Goal: Information Seeking & Learning: Learn about a topic

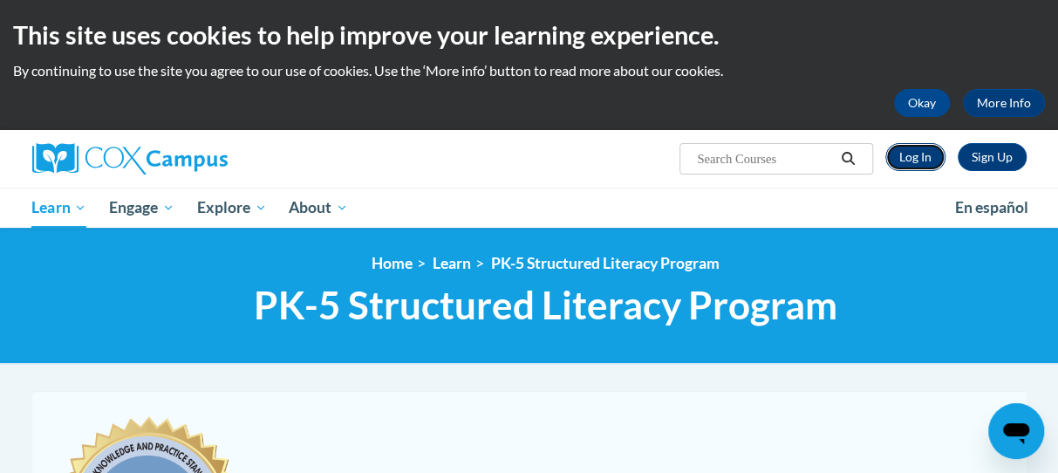
click at [911, 160] on link "Log In" at bounding box center [915, 157] width 60 height 28
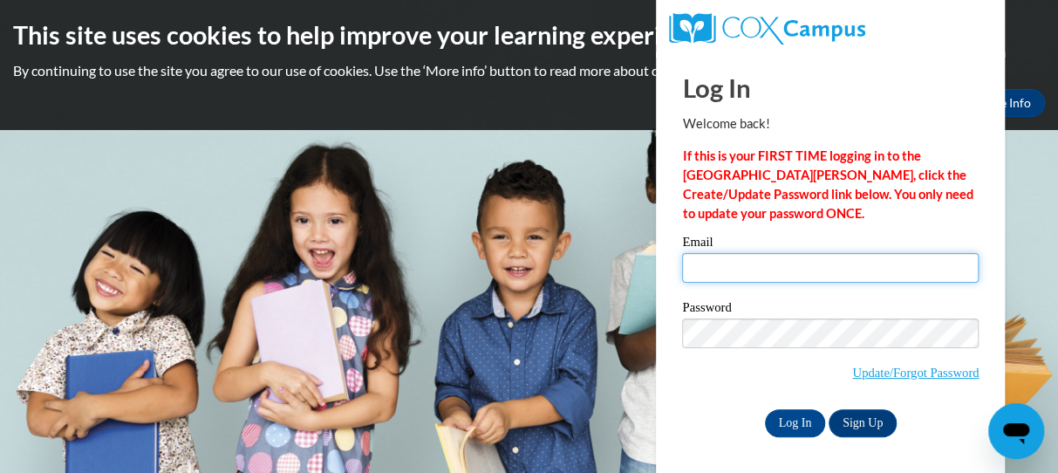
type input "tricia.spaeth@trschools.k12.wi.us"
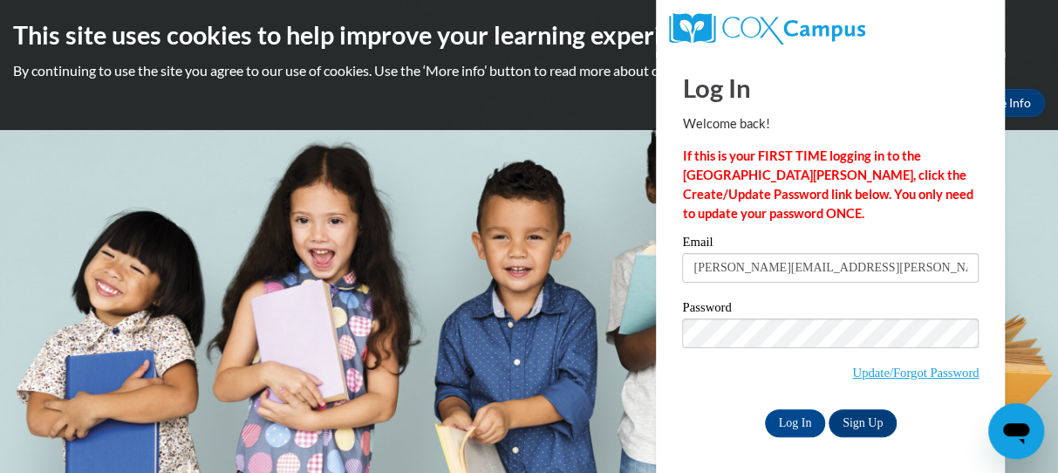
click at [727, 269] on input "tricia.spaeth@trschools.k12.wi.us" at bounding box center [830, 268] width 297 height 30
click at [792, 420] on input "Log In" at bounding box center [795, 423] width 61 height 28
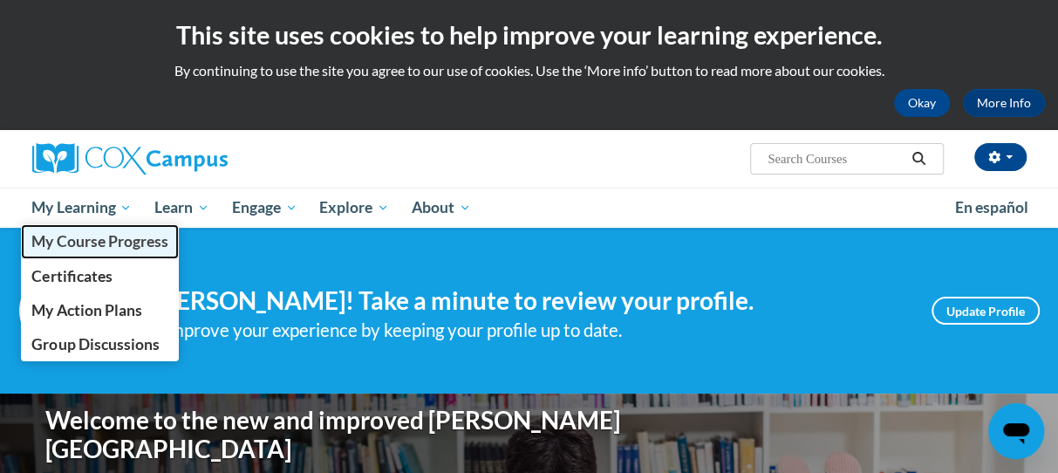
click at [92, 243] on span "My Course Progress" at bounding box center [99, 241] width 136 height 18
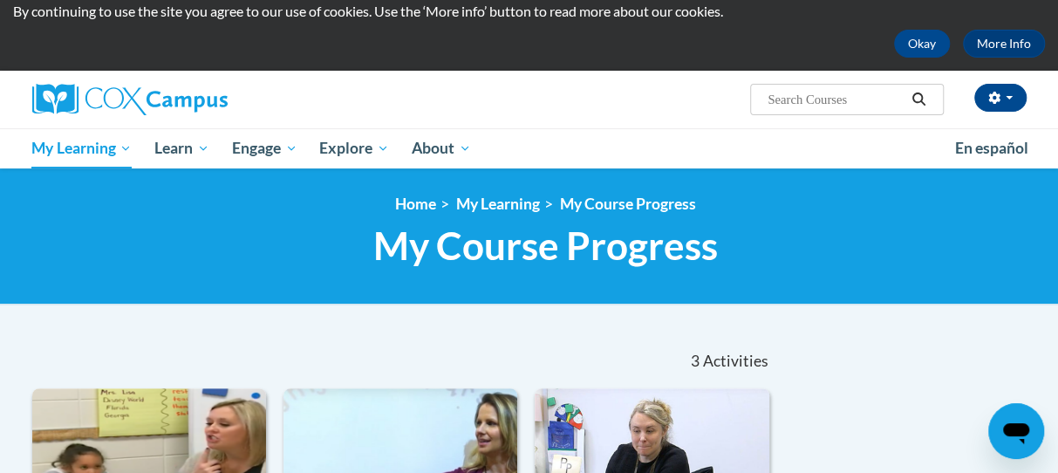
scroll to position [7, 0]
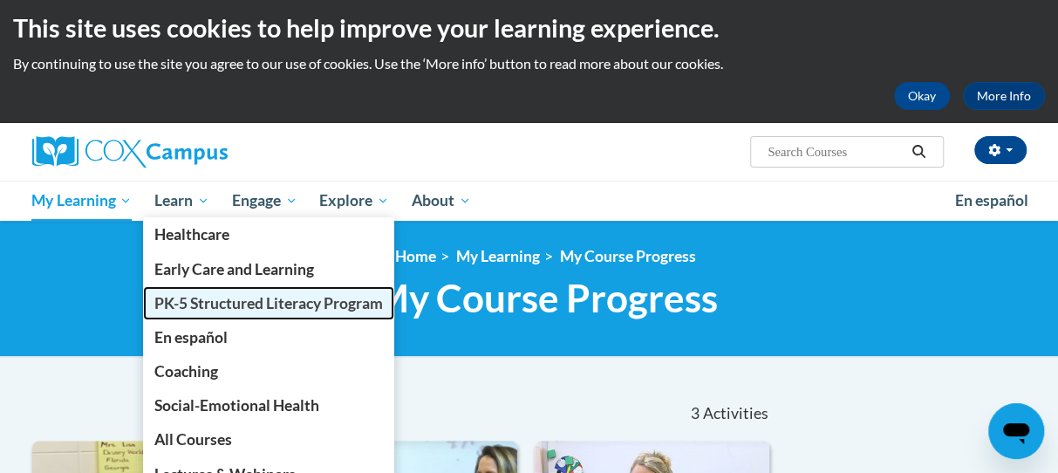
click at [189, 301] on span "PK-5 Structured Literacy Program" at bounding box center [268, 303] width 229 height 18
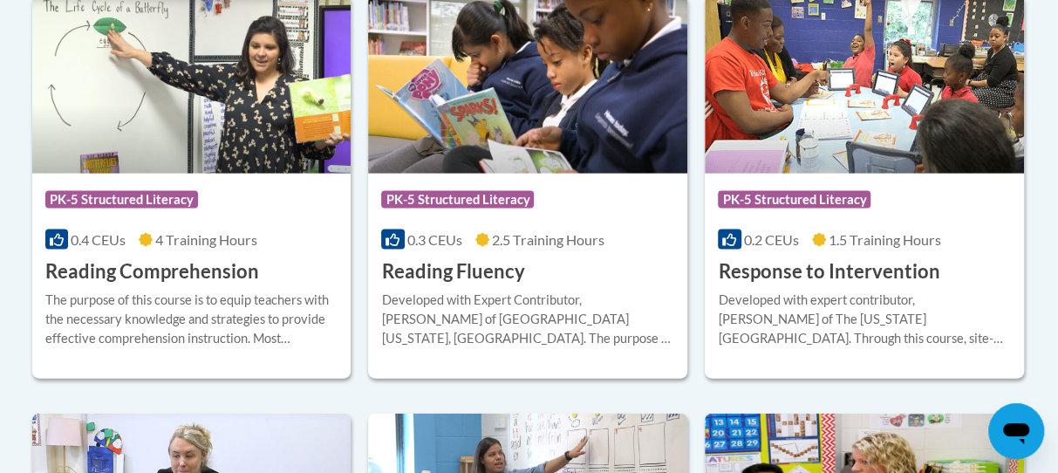
scroll to position [1733, 0]
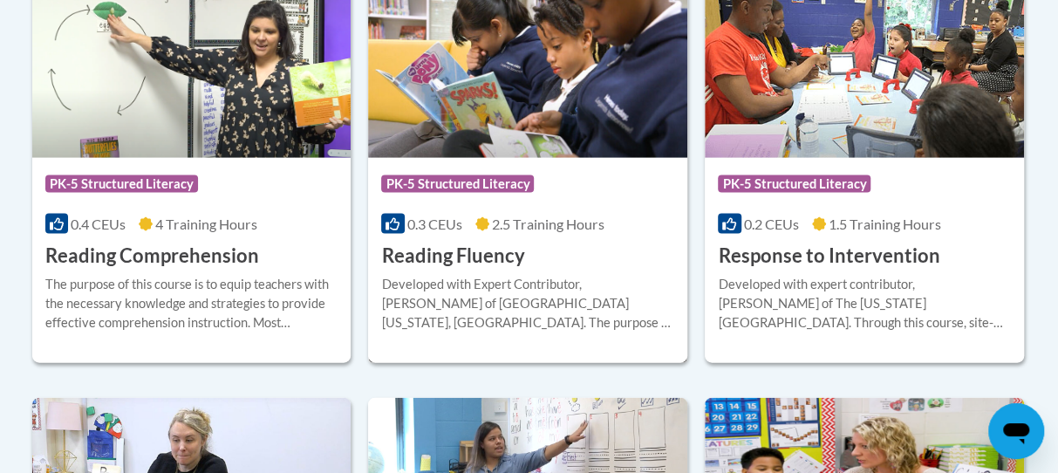
click at [489, 251] on h3 "Reading Fluency" at bounding box center [452, 255] width 143 height 27
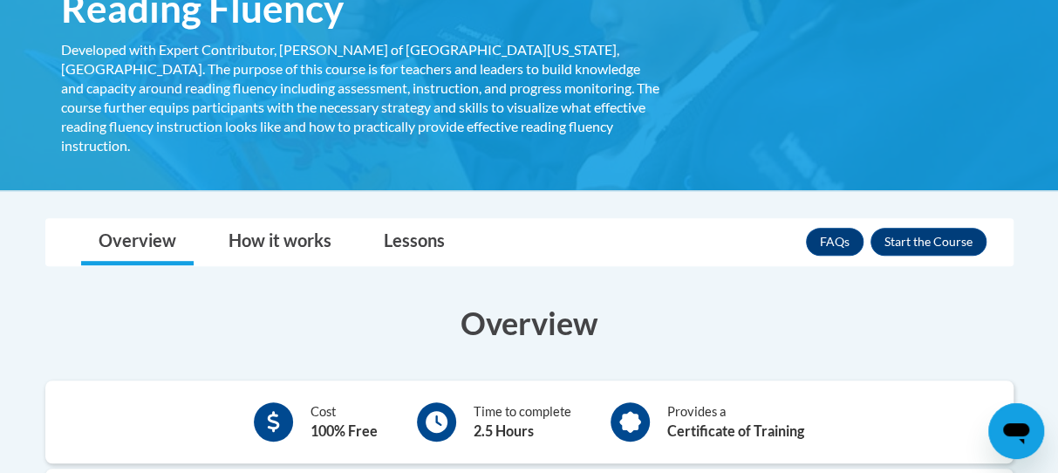
scroll to position [169, 0]
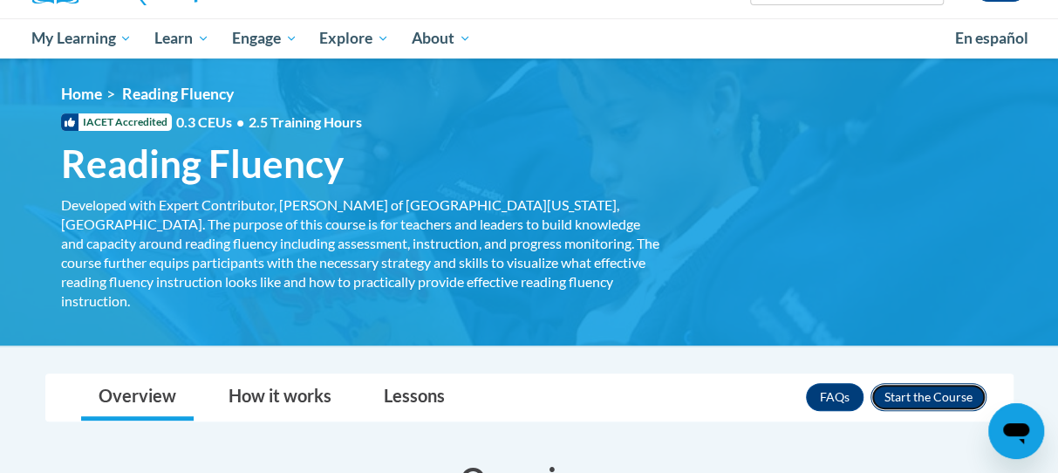
click at [933, 383] on button "Enroll" at bounding box center [928, 397] width 116 height 28
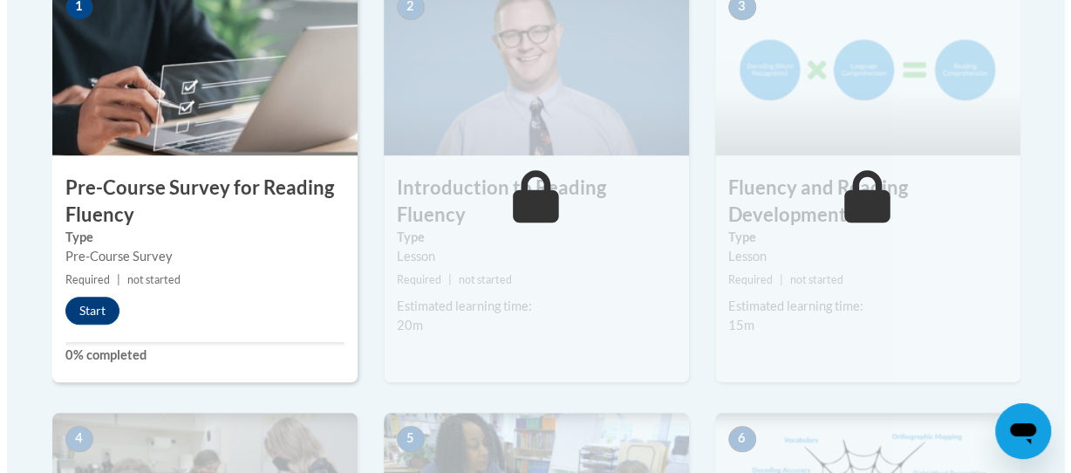
scroll to position [619, 0]
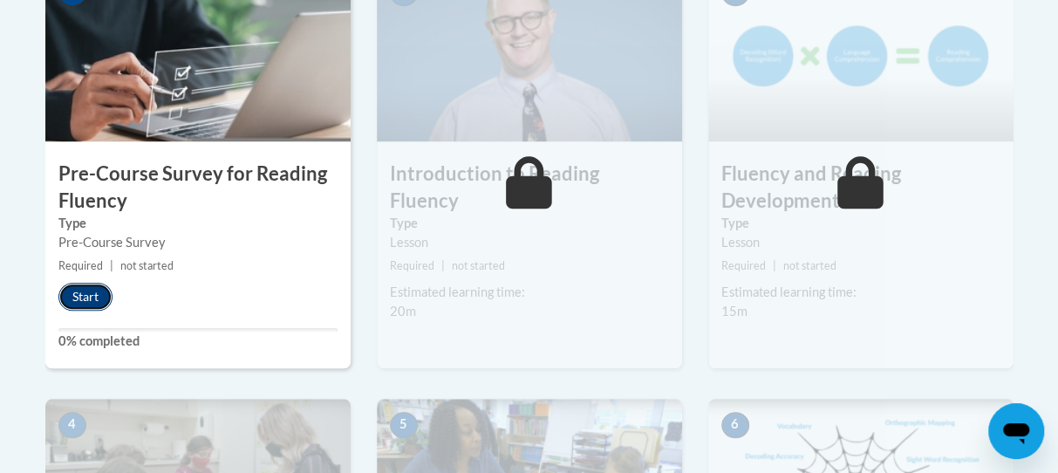
click at [82, 291] on button "Start" at bounding box center [85, 297] width 54 height 28
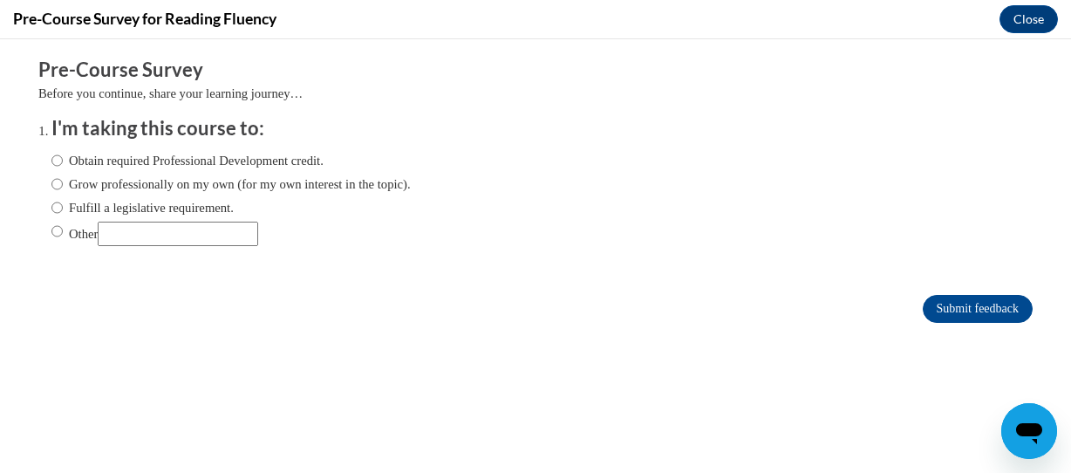
scroll to position [0, 0]
click at [51, 207] on input "Fulfill a legislative requirement." at bounding box center [56, 207] width 11 height 19
radio input "true"
click at [945, 305] on input "Submit feedback" at bounding box center [978, 309] width 110 height 28
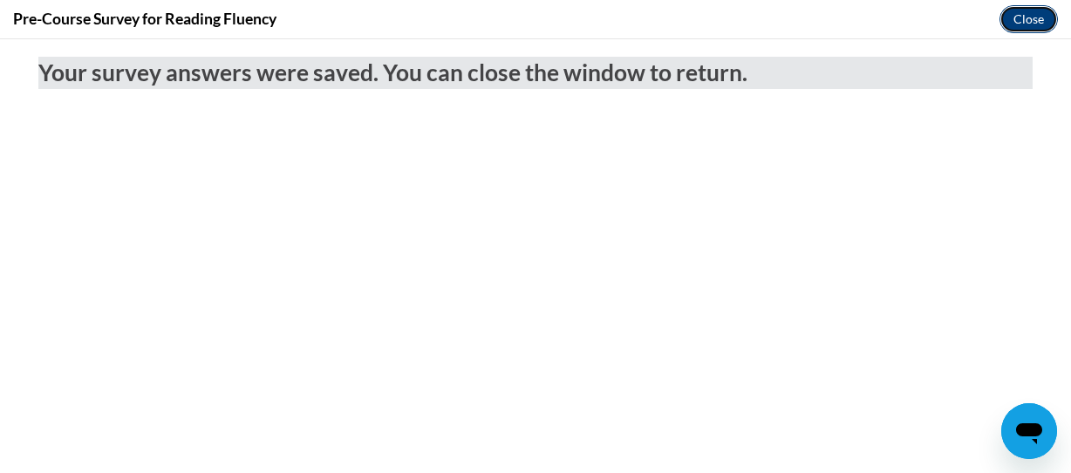
click at [1020, 24] on button "Close" at bounding box center [1028, 19] width 58 height 28
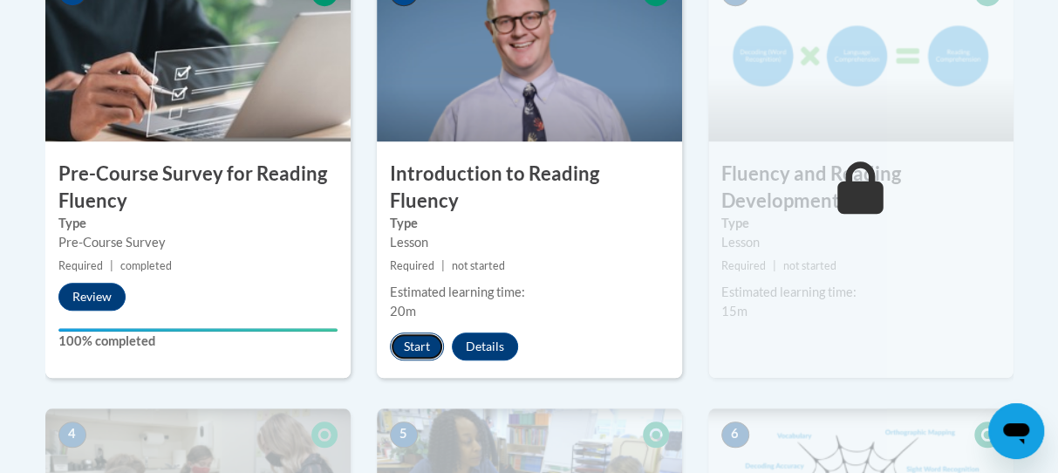
click at [406, 332] on button "Start" at bounding box center [417, 346] width 54 height 28
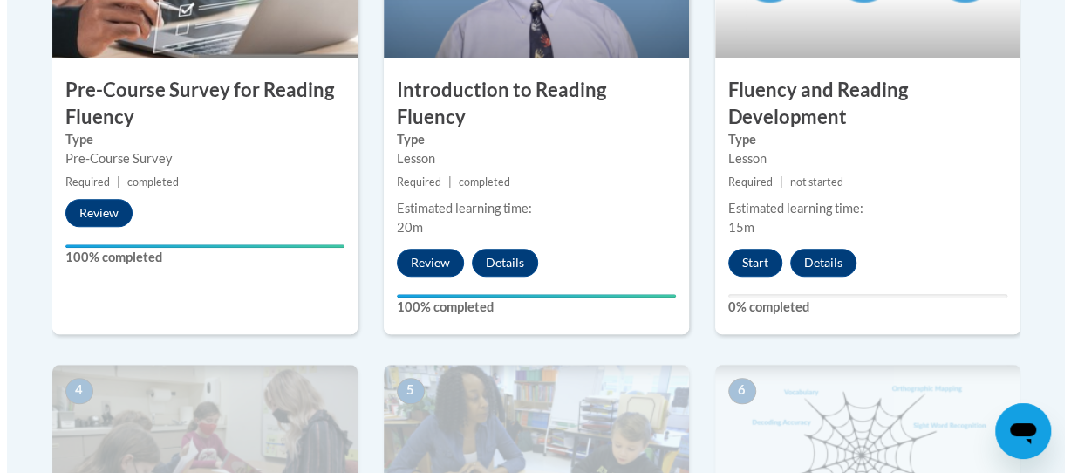
scroll to position [709, 0]
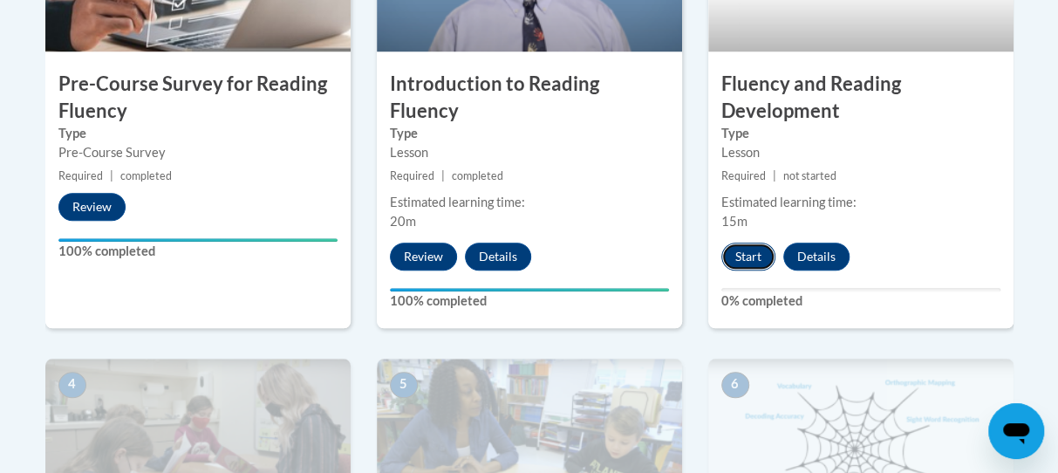
click at [744, 257] on button "Start" at bounding box center [748, 256] width 54 height 28
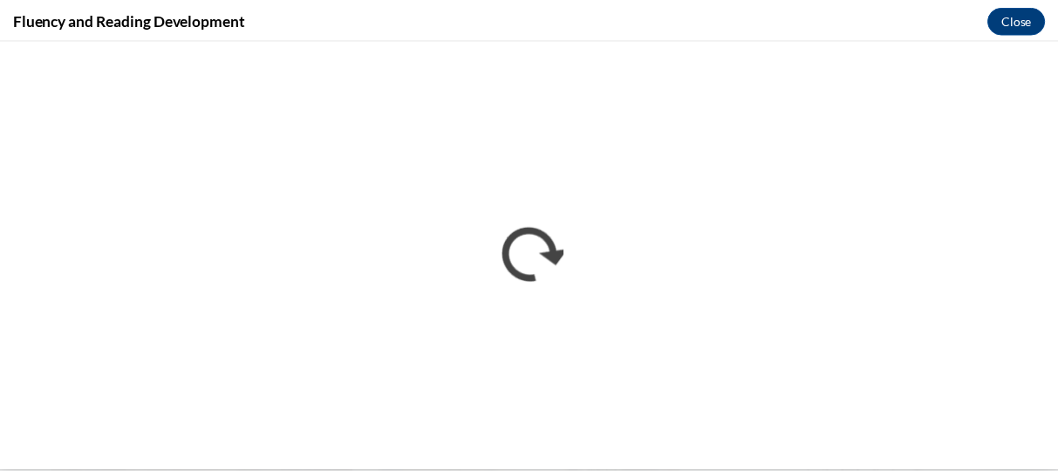
scroll to position [0, 0]
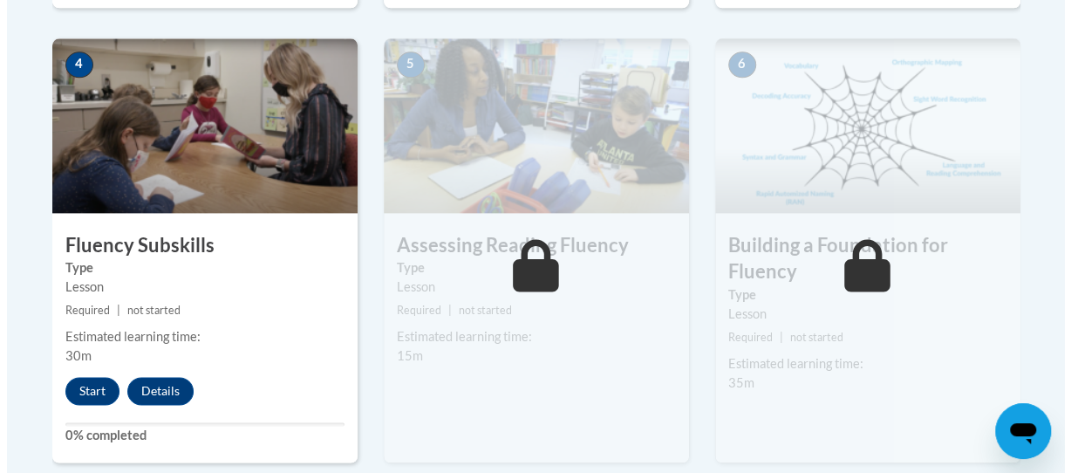
scroll to position [1023, 0]
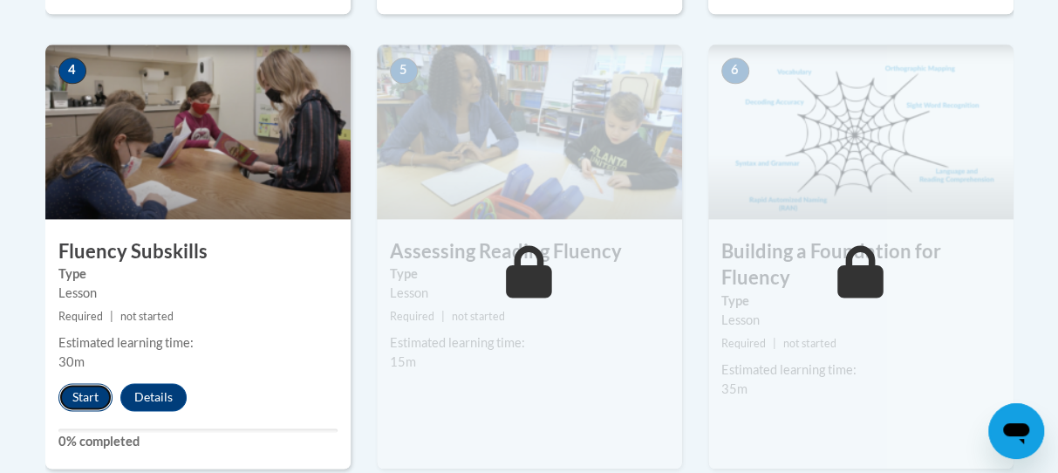
click at [80, 393] on button "Start" at bounding box center [85, 397] width 54 height 28
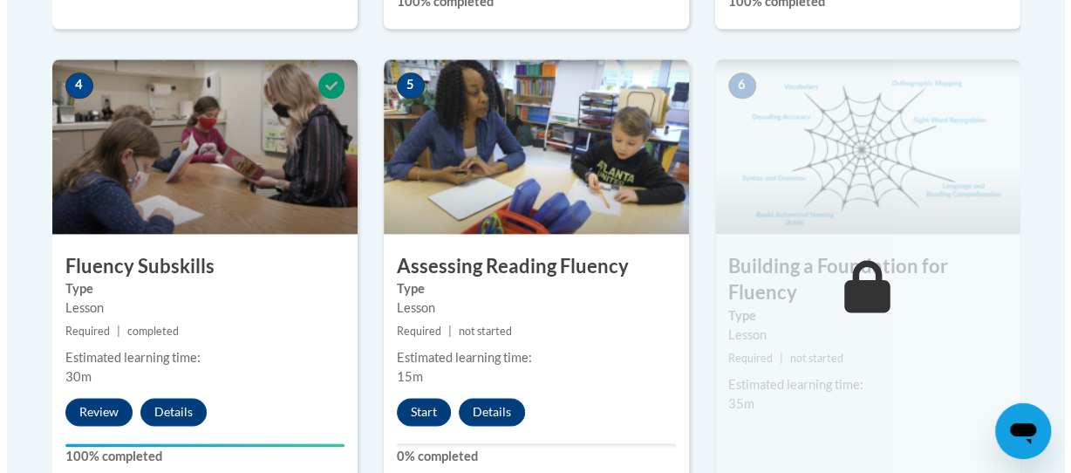
scroll to position [996, 0]
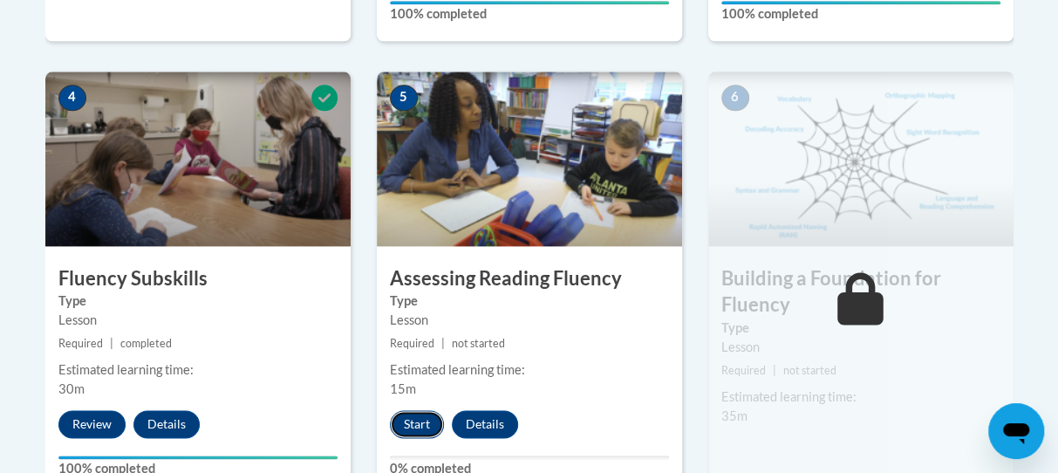
click at [409, 428] on button "Start" at bounding box center [417, 424] width 54 height 28
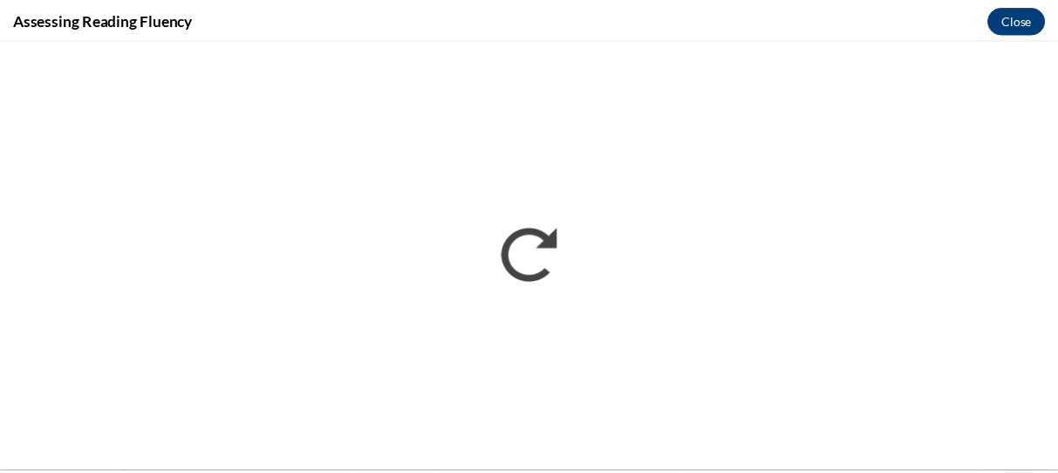
scroll to position [0, 0]
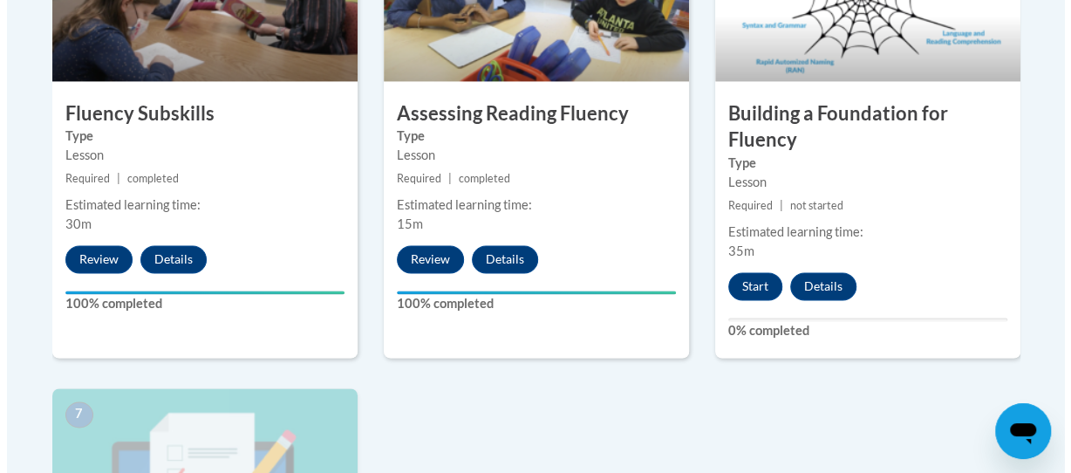
scroll to position [1155, 0]
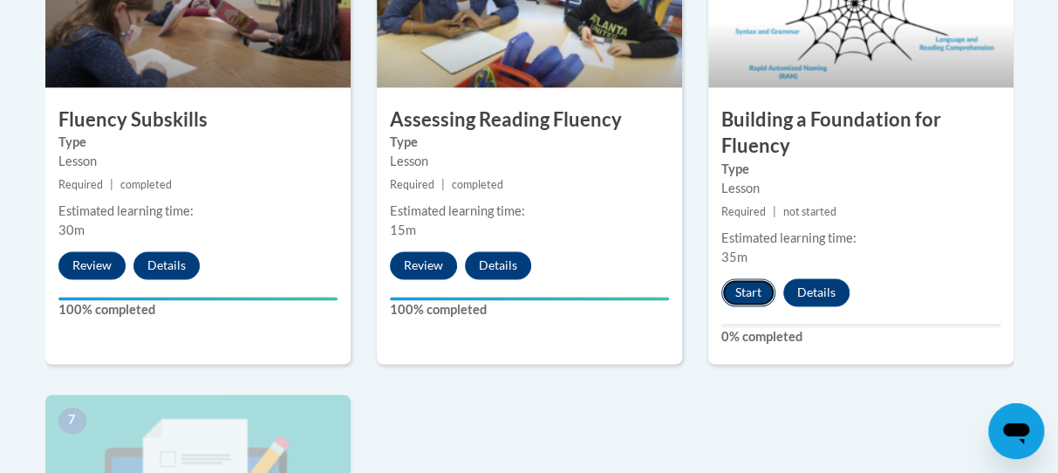
click at [747, 289] on button "Start" at bounding box center [748, 292] width 54 height 28
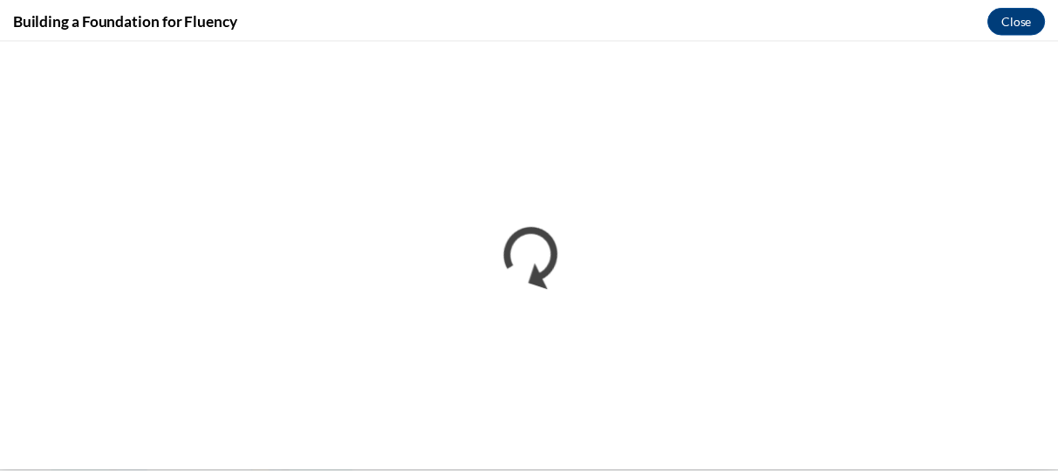
scroll to position [0, 0]
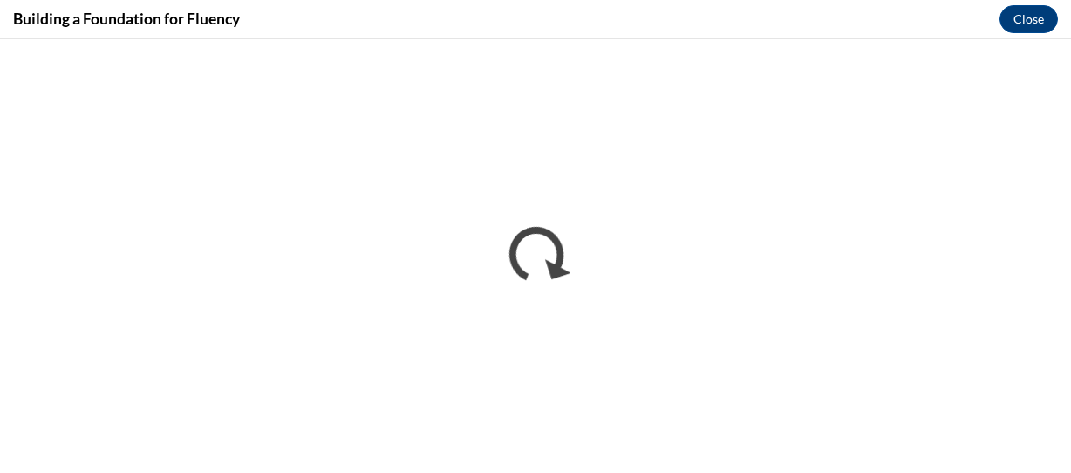
drag, startPoint x: 1070, startPoint y: 141, endPoint x: 736, endPoint y: 17, distance: 356.6
click at [736, 17] on div "Building a Foundation for Fluency Close" at bounding box center [535, 19] width 1071 height 39
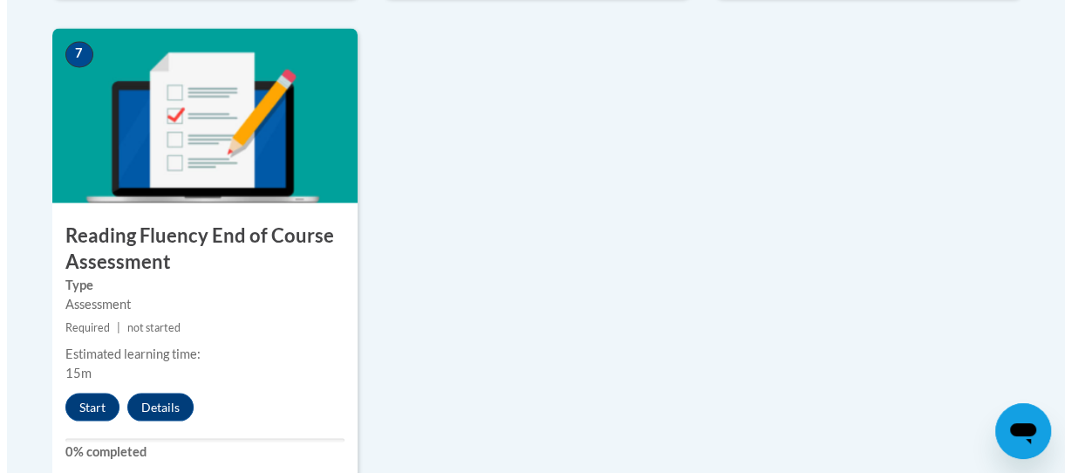
scroll to position [1528, 0]
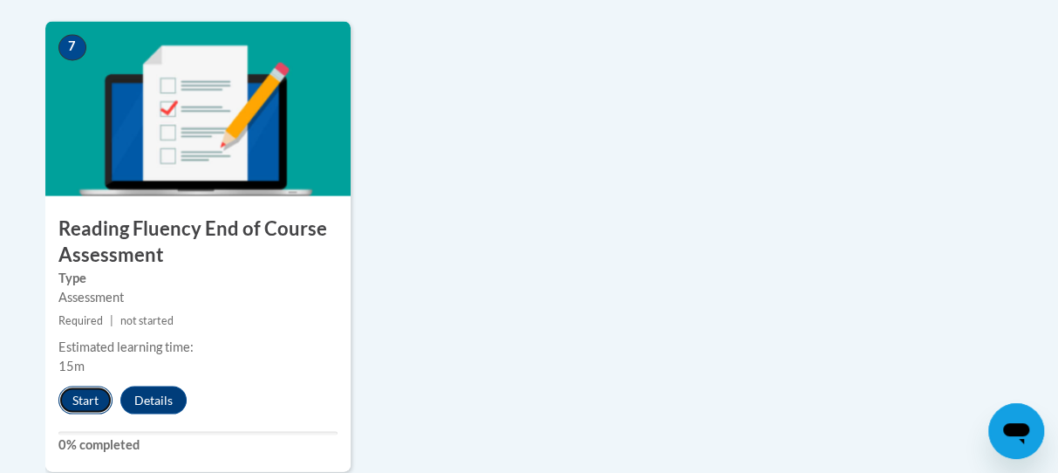
click at [77, 396] on button "Start" at bounding box center [85, 399] width 54 height 28
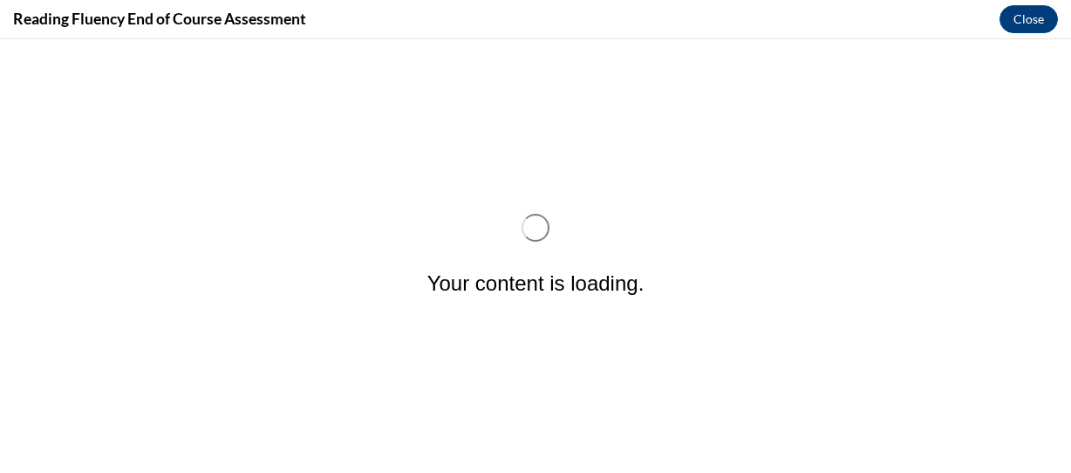
scroll to position [0, 0]
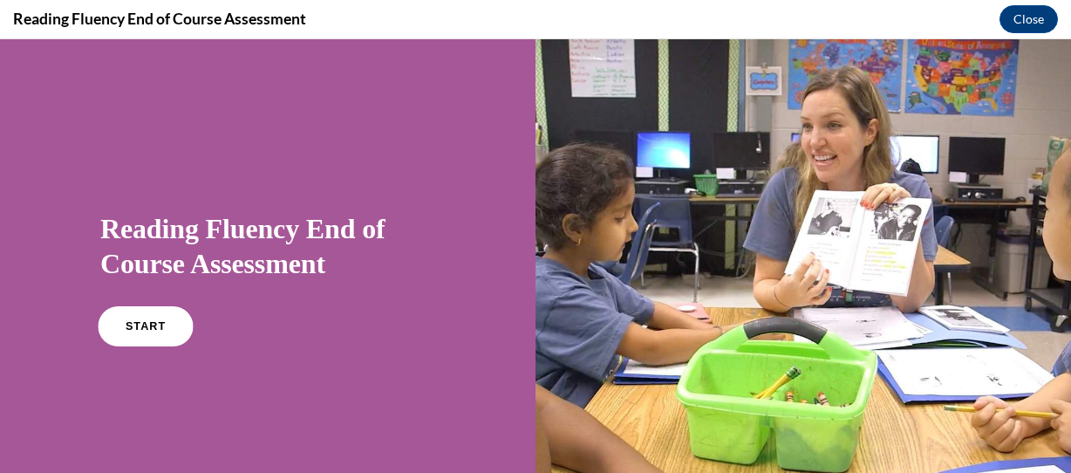
click at [130, 332] on link "START" at bounding box center [145, 326] width 95 height 40
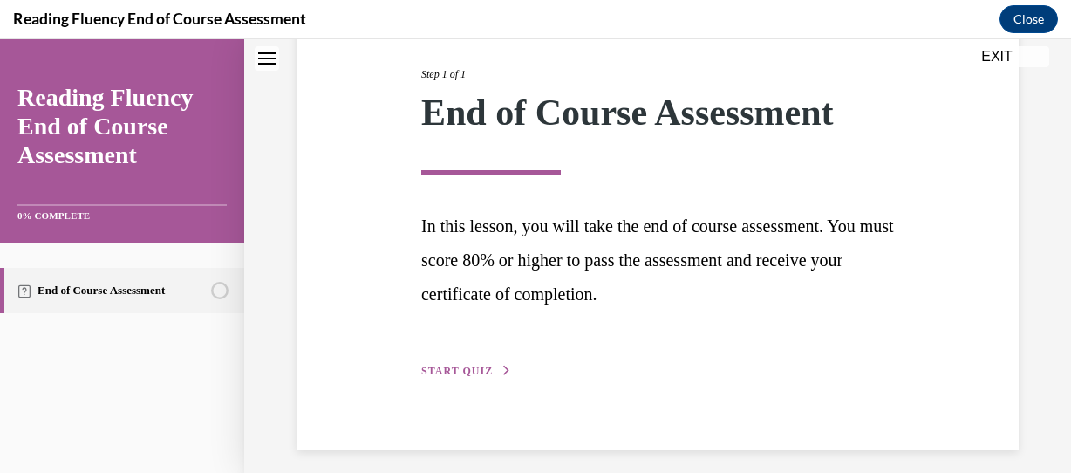
scroll to position [228, 0]
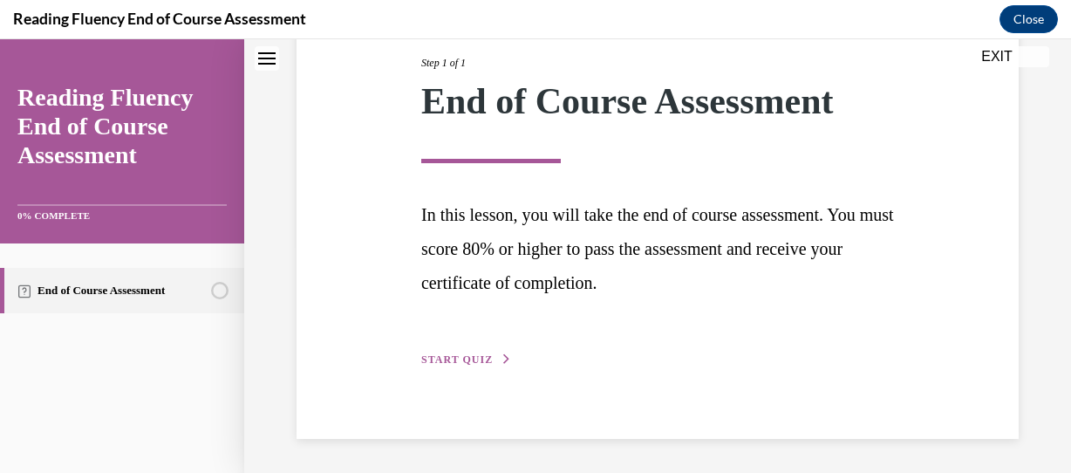
click at [459, 352] on button "START QUIZ" at bounding box center [466, 359] width 91 height 16
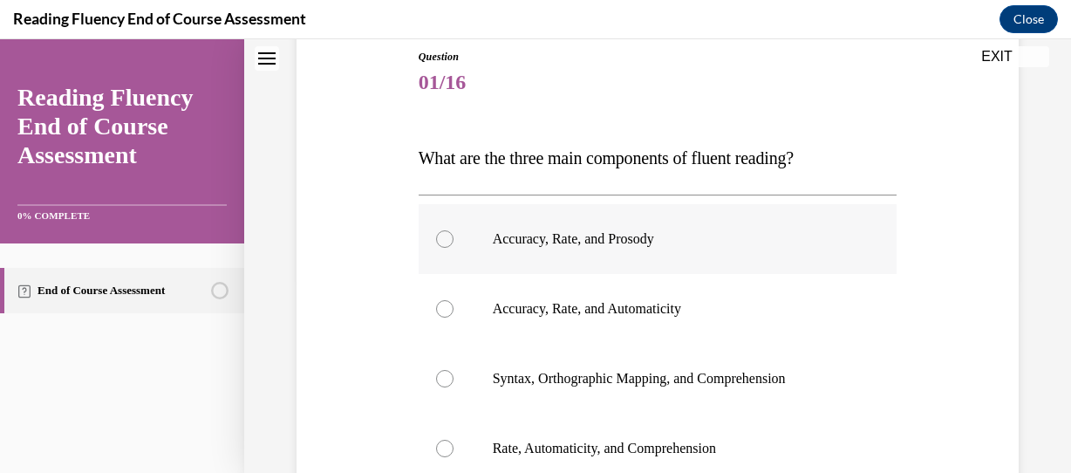
click at [436, 234] on div at bounding box center [444, 238] width 17 height 17
click at [436, 234] on input "Accuracy, Rate, and Prosody" at bounding box center [444, 238] width 17 height 17
radio input "true"
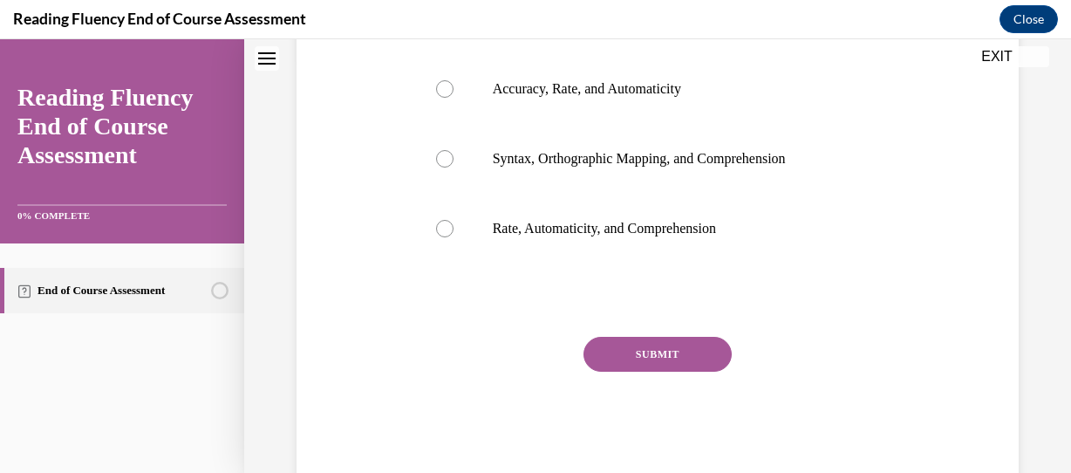
scroll to position [454, 0]
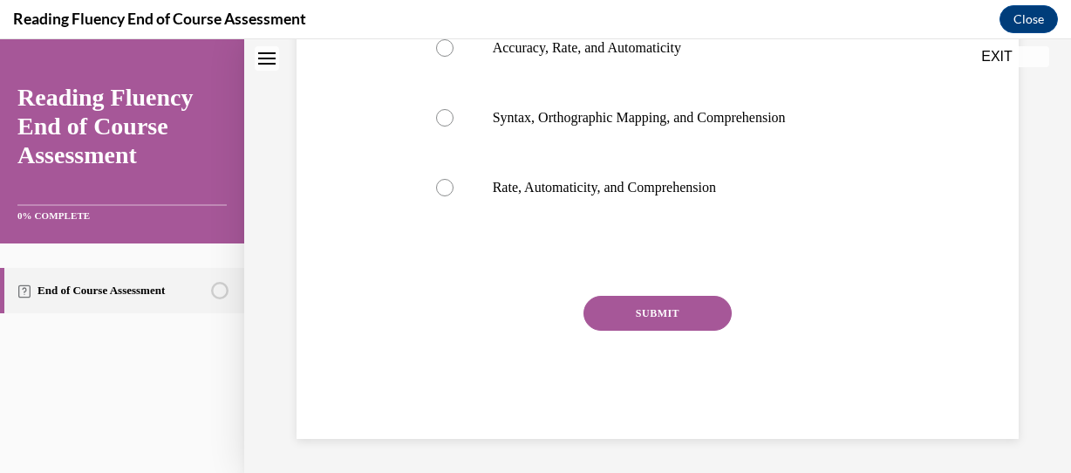
click at [680, 318] on button "SUBMIT" at bounding box center [657, 313] width 148 height 35
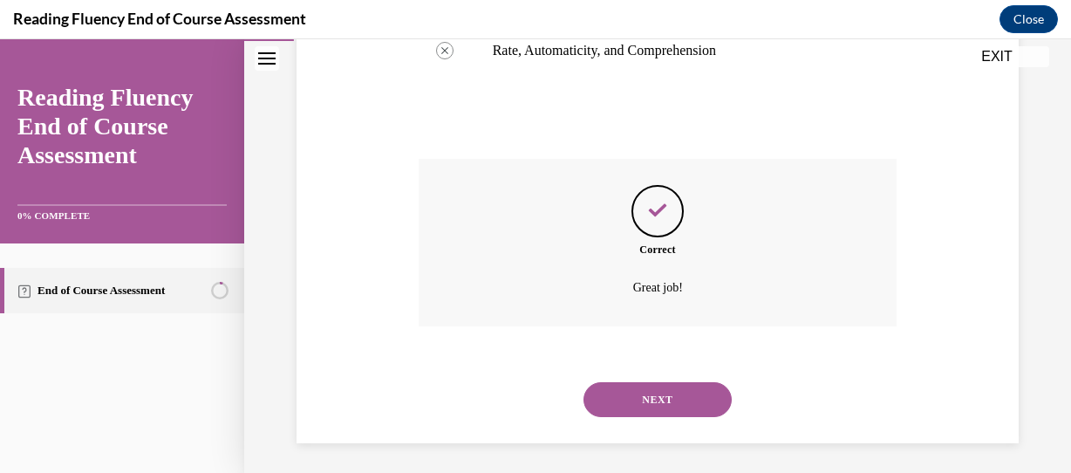
scroll to position [596, 0]
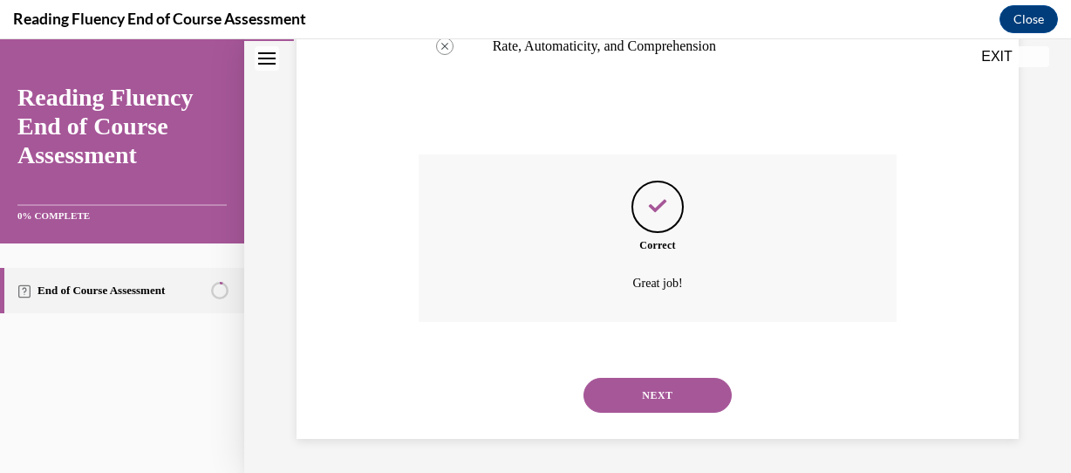
click at [676, 388] on button "NEXT" at bounding box center [657, 395] width 148 height 35
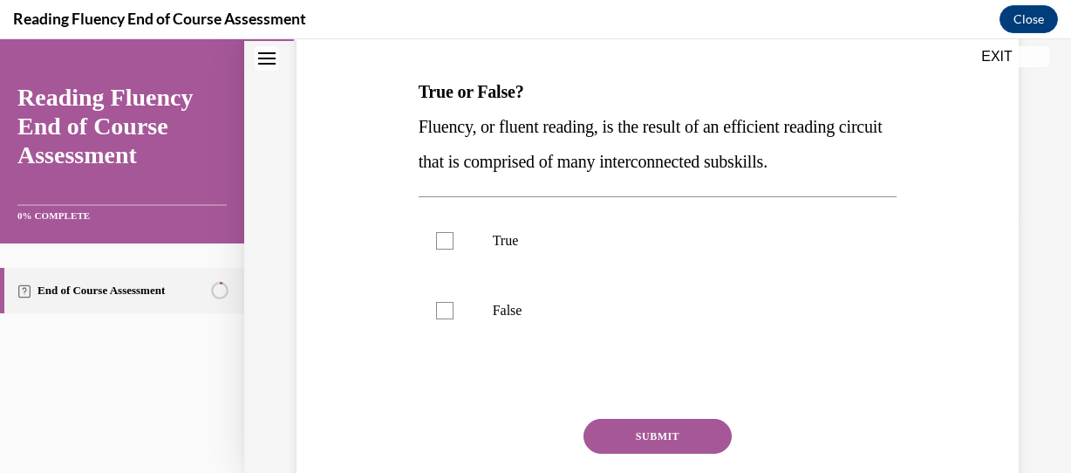
scroll to position [266, 0]
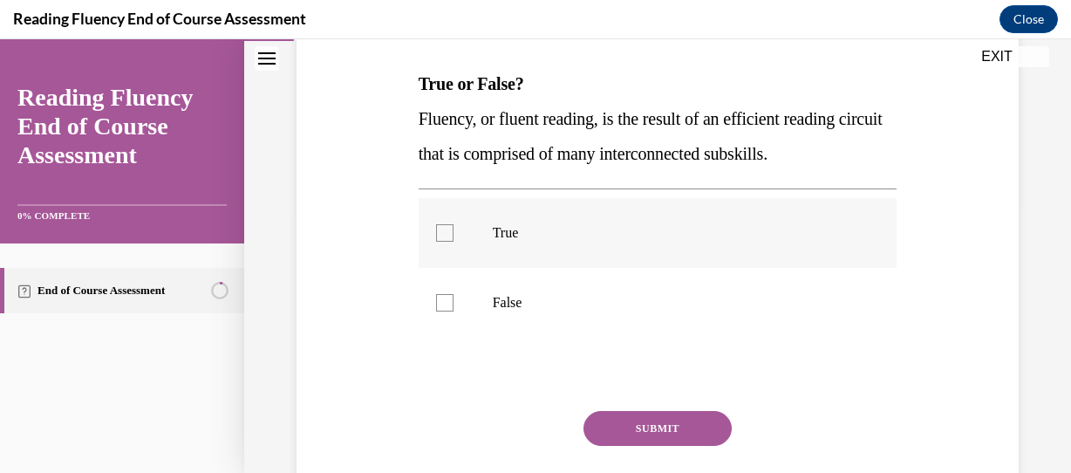
click at [437, 231] on div at bounding box center [444, 232] width 17 height 17
click at [437, 231] on input "True" at bounding box center [444, 232] width 17 height 17
checkbox input "true"
click at [624, 423] on button "SUBMIT" at bounding box center [657, 428] width 148 height 35
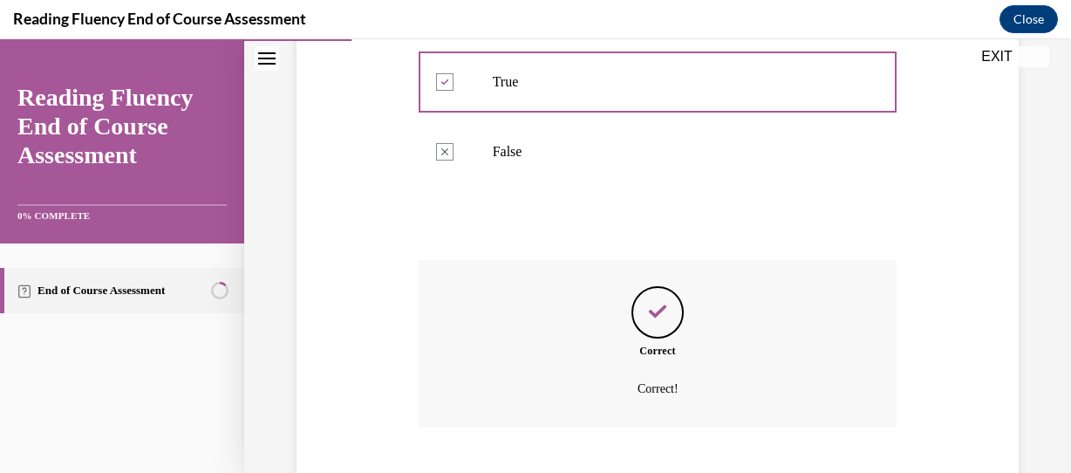
scroll to position [522, 0]
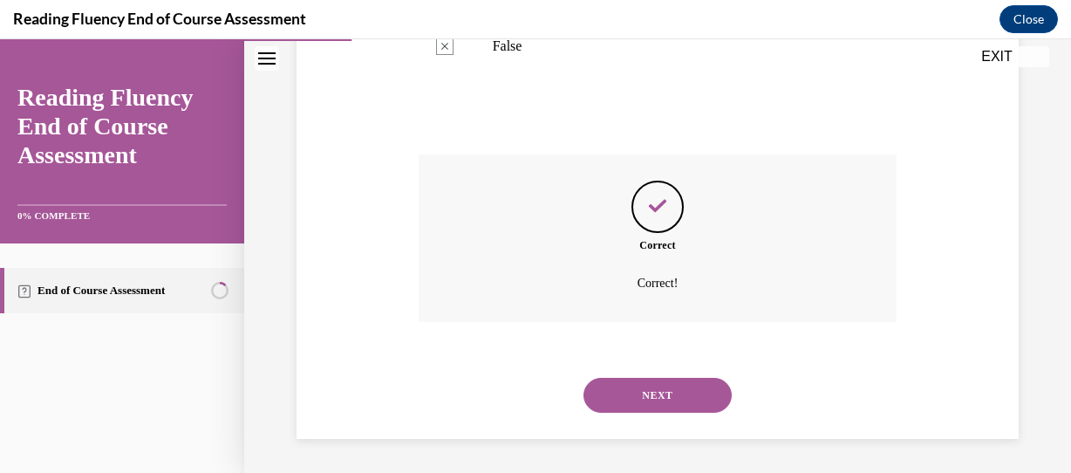
click at [696, 393] on button "NEXT" at bounding box center [657, 395] width 148 height 35
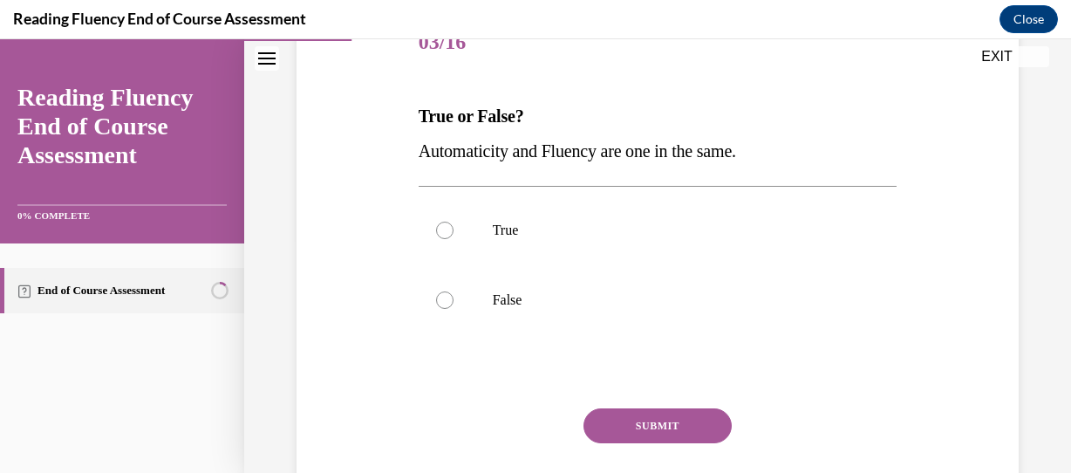
scroll to position [237, 0]
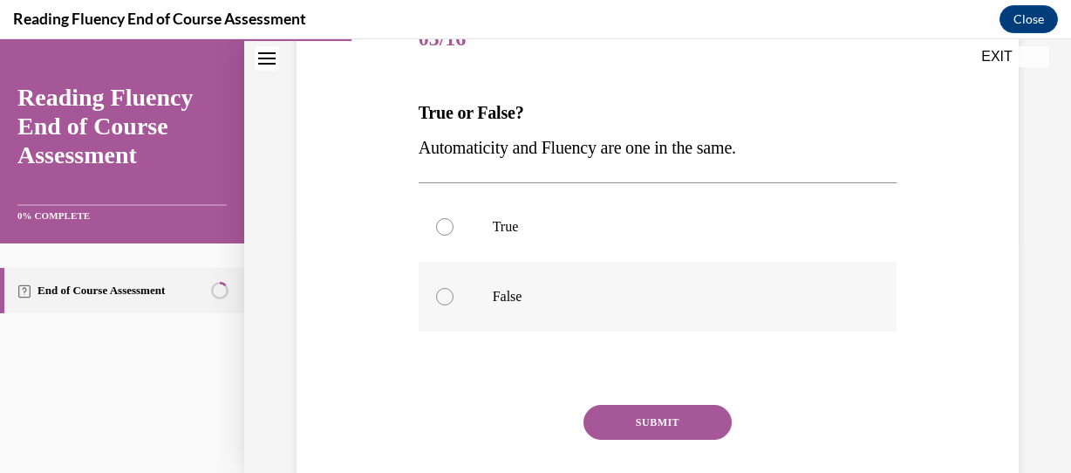
click at [445, 297] on div at bounding box center [444, 296] width 17 height 17
click at [445, 297] on input "False" at bounding box center [444, 296] width 17 height 17
radio input "true"
click at [676, 413] on button "SUBMIT" at bounding box center [657, 422] width 148 height 35
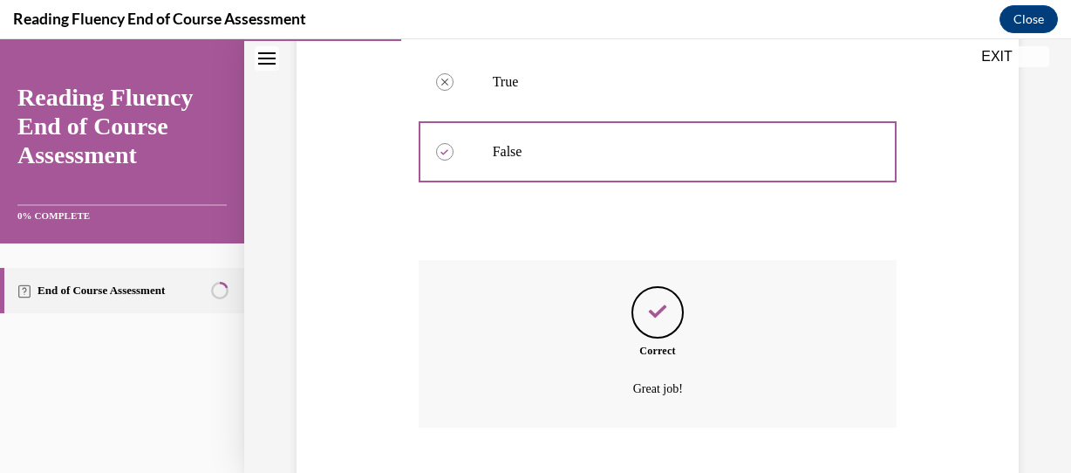
scroll to position [488, 0]
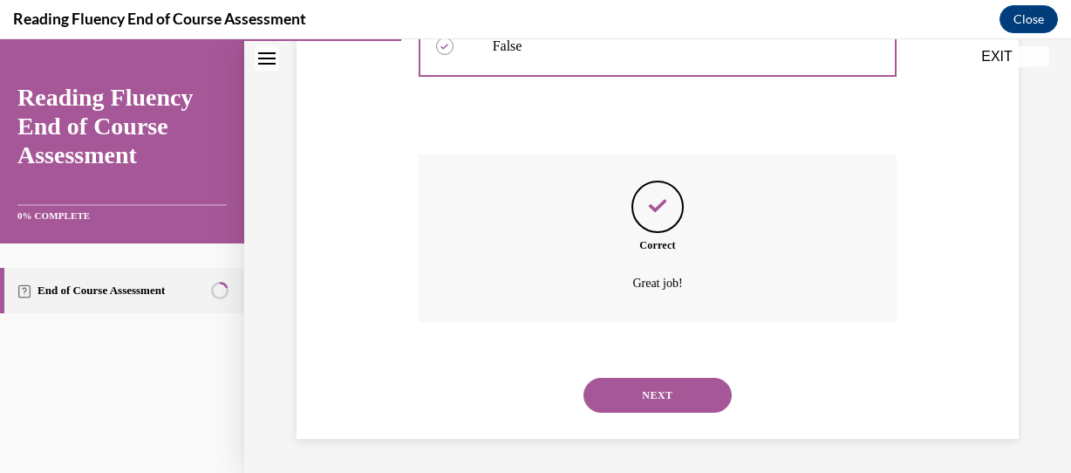
click at [673, 402] on button "NEXT" at bounding box center [657, 395] width 148 height 35
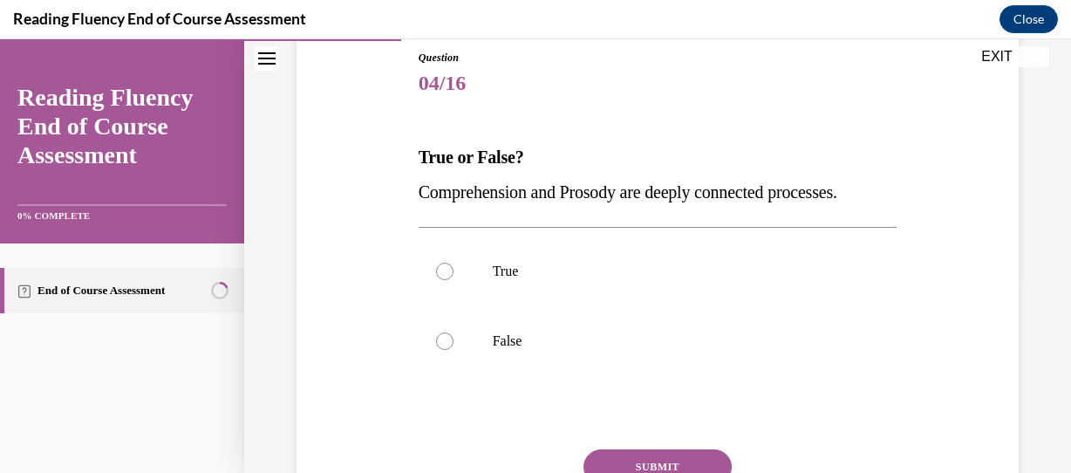
scroll to position [194, 0]
click at [454, 278] on label "True" at bounding box center [658, 270] width 479 height 70
click at [454, 278] on input "True" at bounding box center [444, 270] width 17 height 17
radio input "true"
click at [666, 460] on button "SUBMIT" at bounding box center [657, 465] width 148 height 35
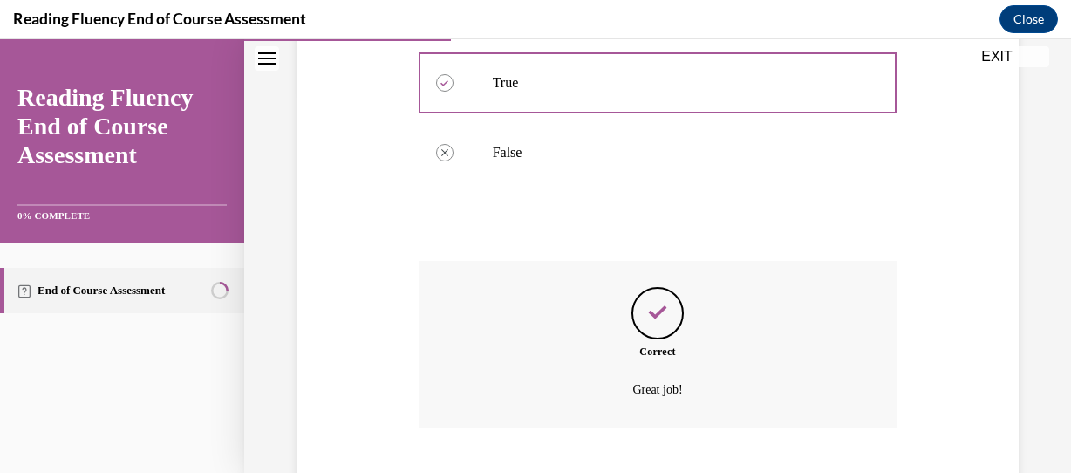
scroll to position [488, 0]
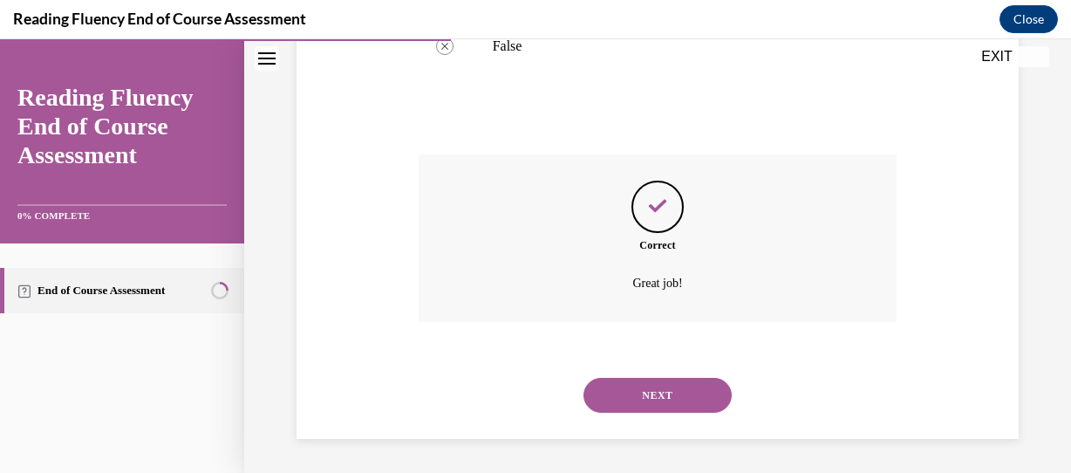
click at [694, 399] on button "NEXT" at bounding box center [657, 395] width 148 height 35
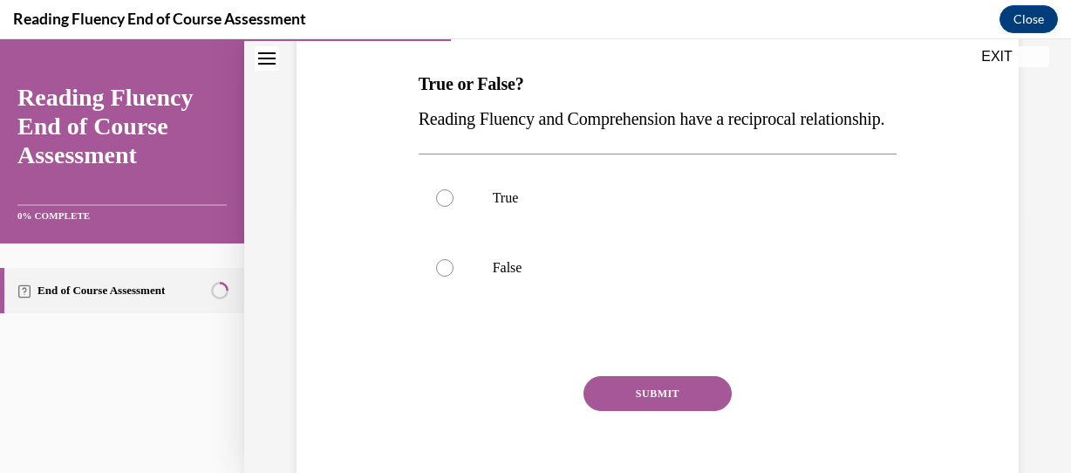
scroll to position [269, 0]
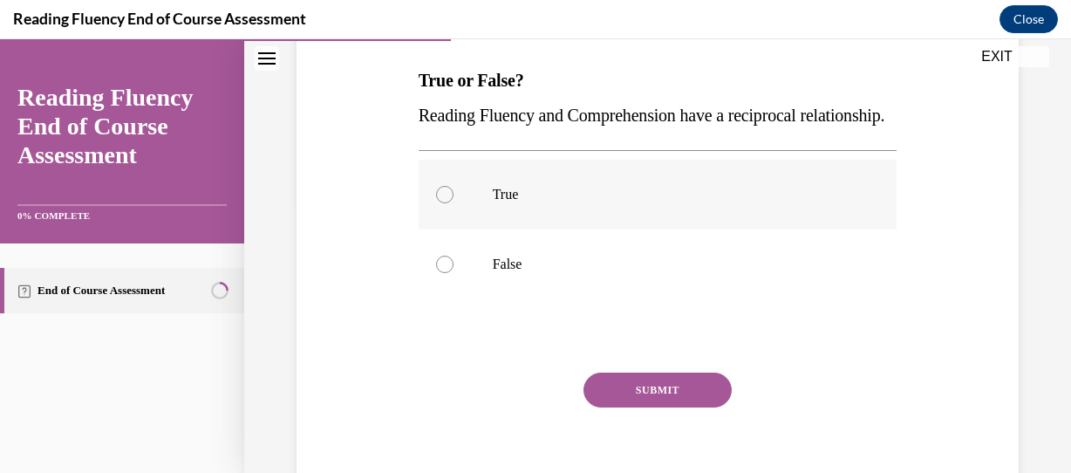
click at [447, 203] on div at bounding box center [444, 194] width 17 height 17
click at [447, 203] on input "True" at bounding box center [444, 194] width 17 height 17
radio input "true"
click at [679, 407] on button "SUBMIT" at bounding box center [657, 389] width 148 height 35
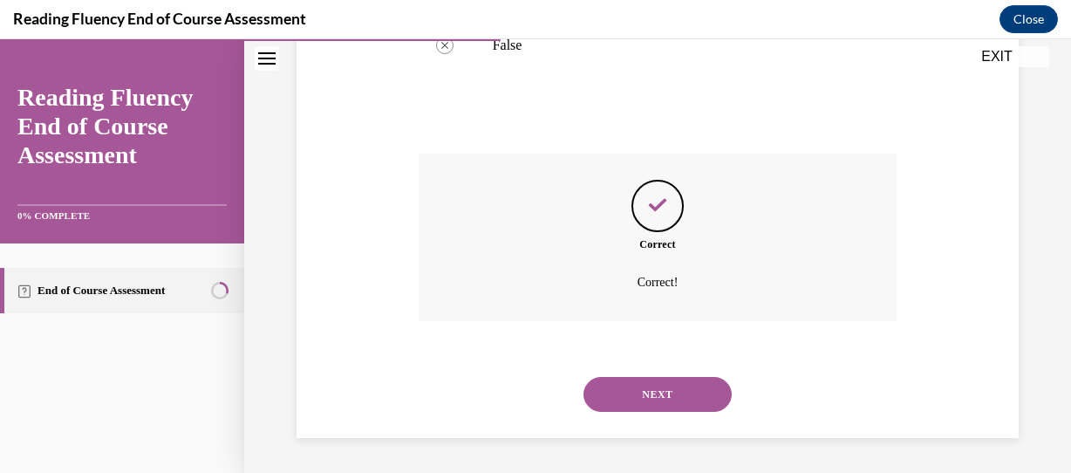
scroll to position [522, 0]
click at [656, 388] on button "NEXT" at bounding box center [657, 394] width 148 height 35
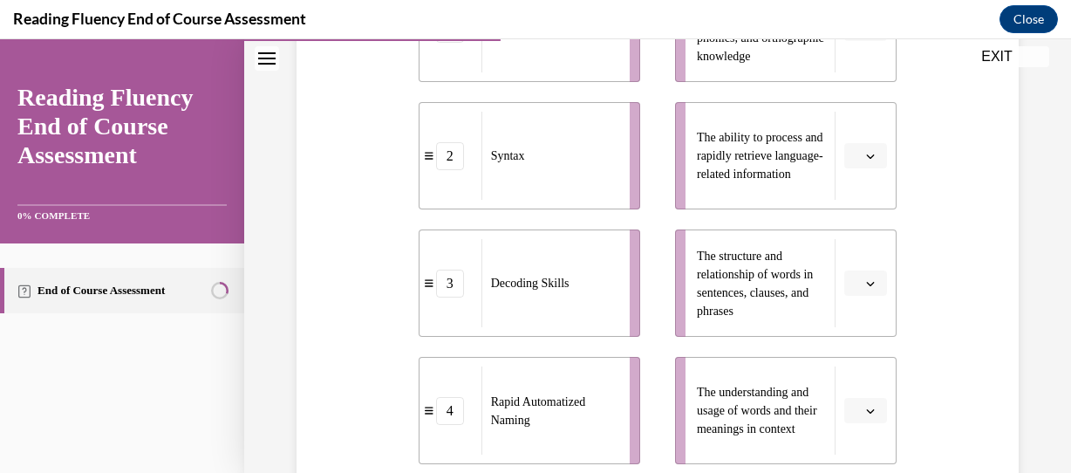
scroll to position [485, 0]
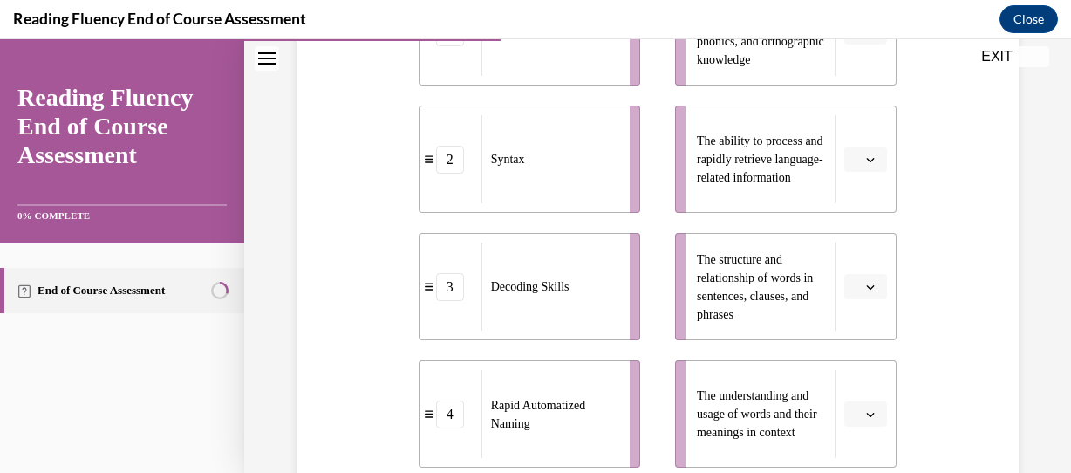
click at [870, 161] on button "button" at bounding box center [865, 160] width 43 height 26
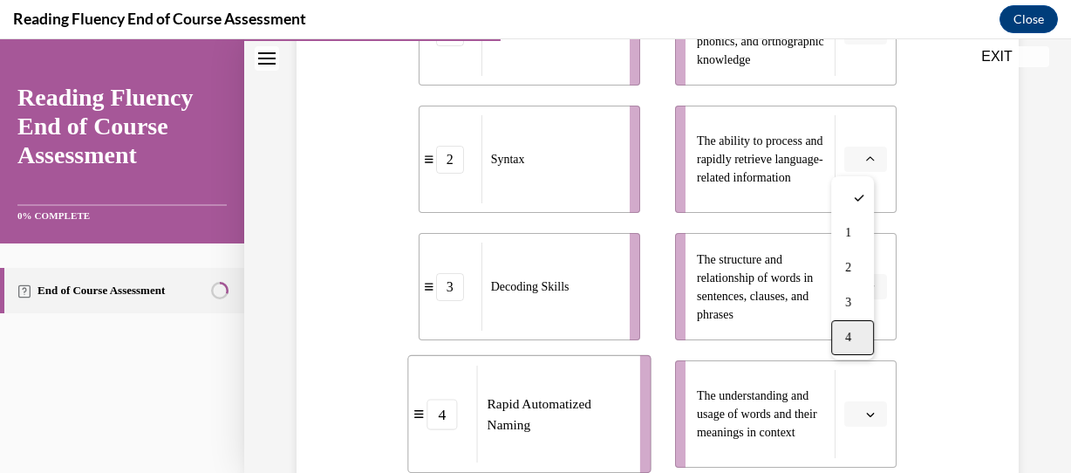
click at [853, 327] on div "4" at bounding box center [852, 337] width 43 height 35
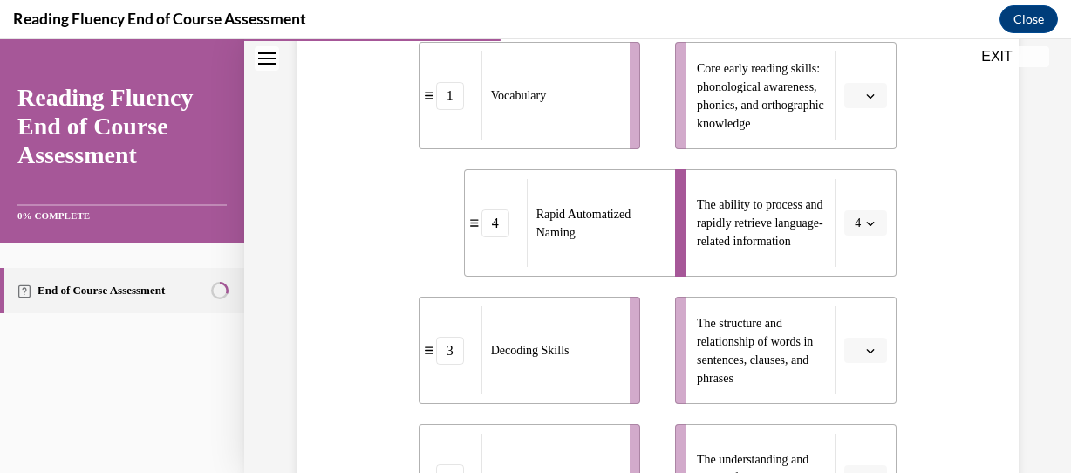
scroll to position [420, 0]
click at [864, 102] on span "button" at bounding box center [870, 98] width 12 height 12
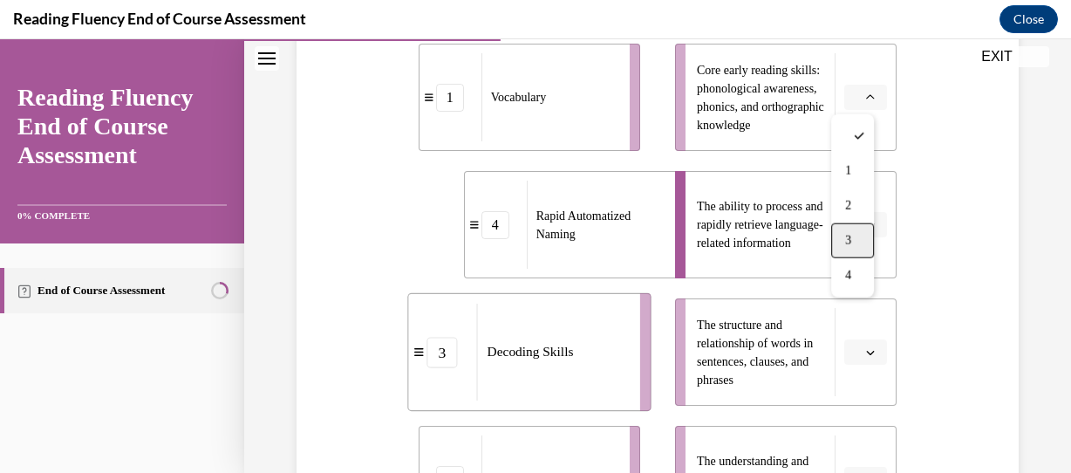
click at [849, 229] on div "3" at bounding box center [852, 240] width 43 height 35
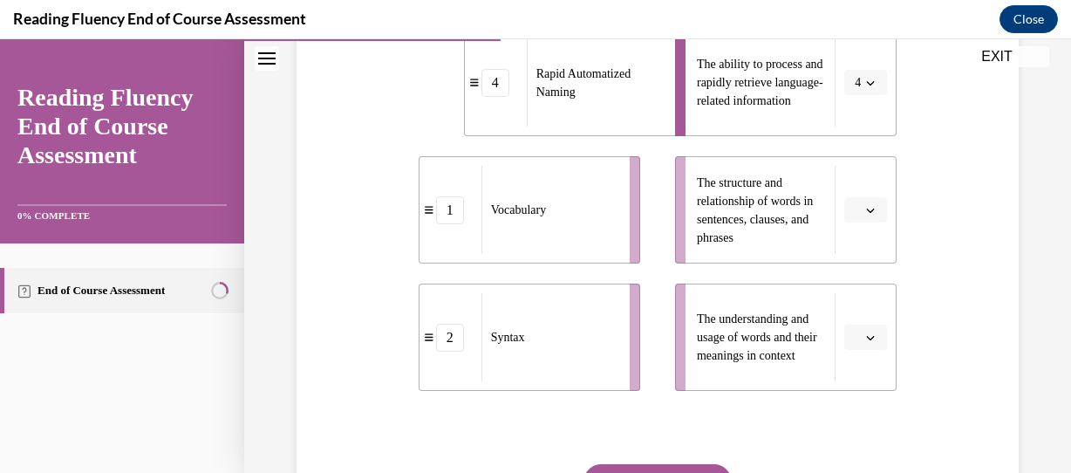
scroll to position [565, 0]
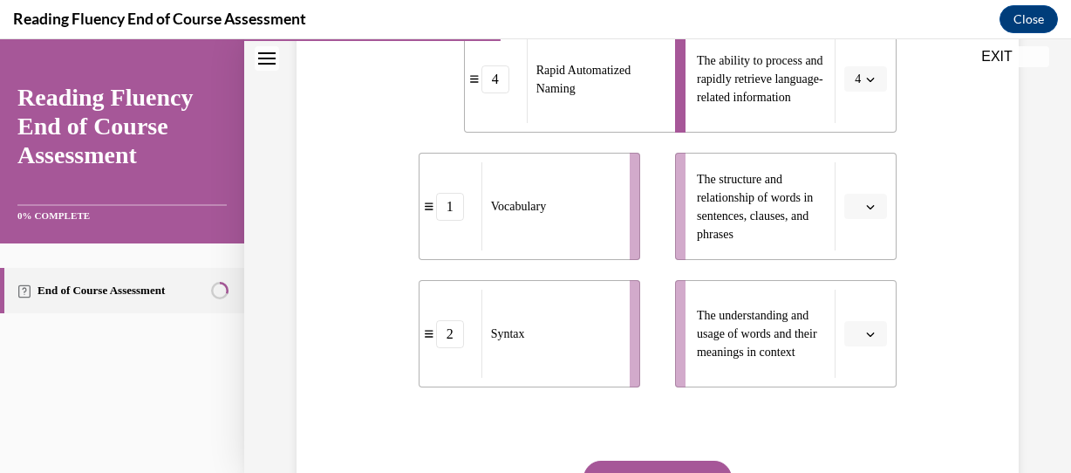
click at [857, 212] on button "button" at bounding box center [865, 207] width 43 height 26
click at [851, 311] on span "2" at bounding box center [848, 314] width 6 height 14
click at [864, 329] on span "button" at bounding box center [870, 334] width 12 height 12
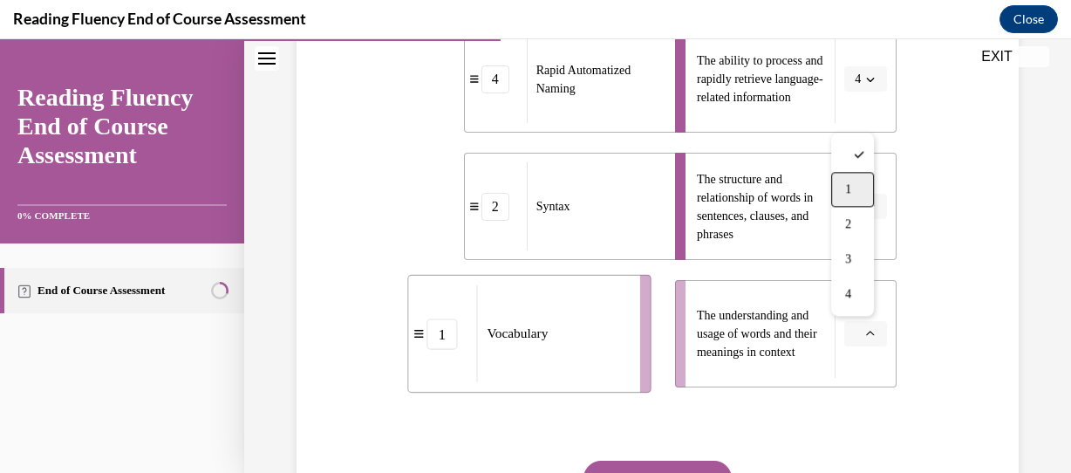
click at [856, 185] on div "1" at bounding box center [852, 189] width 43 height 35
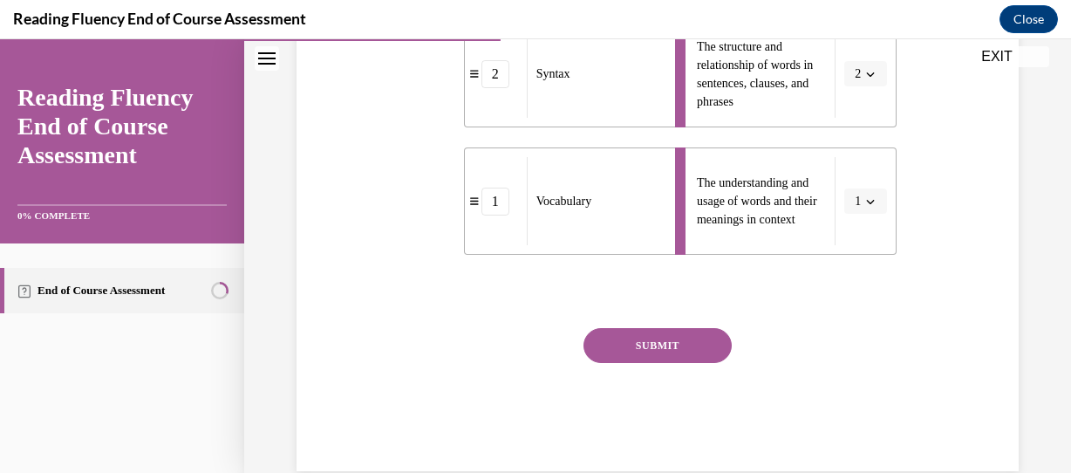
scroll to position [703, 0]
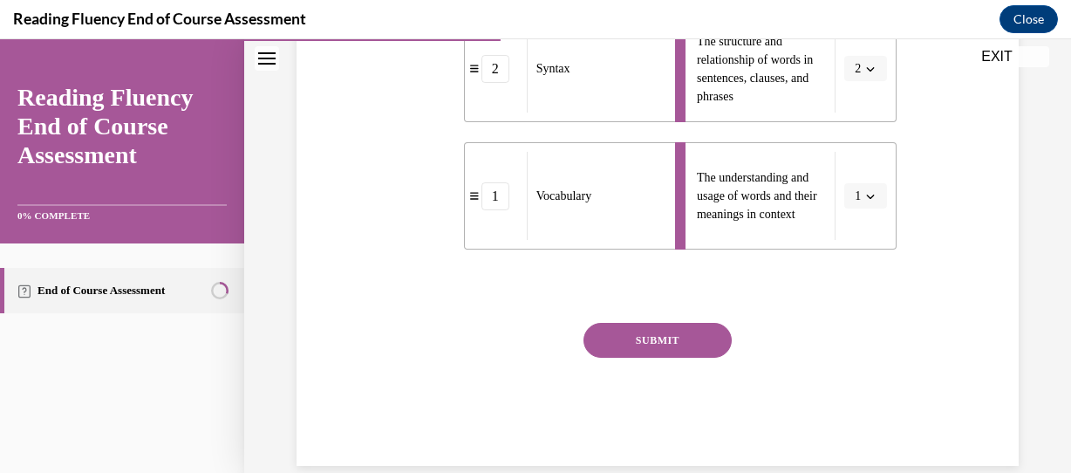
click at [689, 331] on button "SUBMIT" at bounding box center [657, 340] width 148 height 35
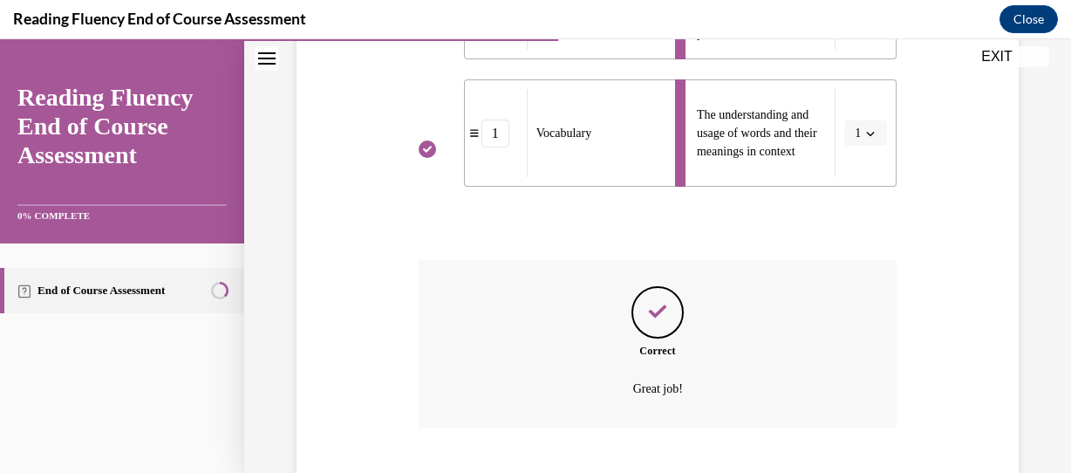
scroll to position [871, 0]
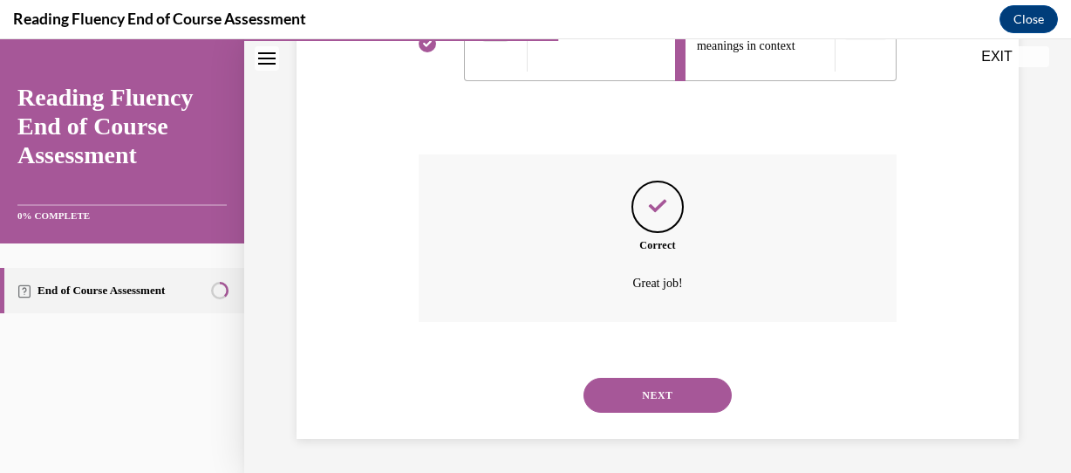
click at [652, 392] on button "NEXT" at bounding box center [657, 395] width 148 height 35
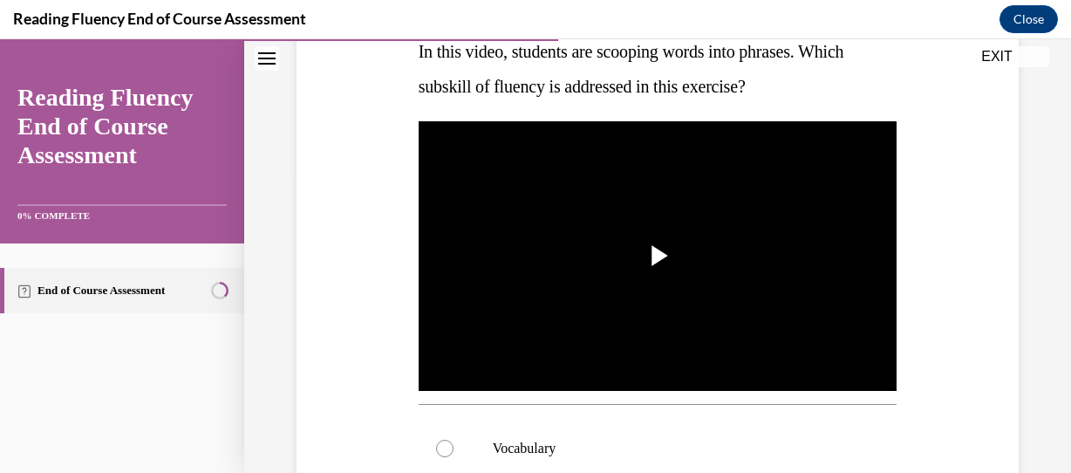
scroll to position [302, 0]
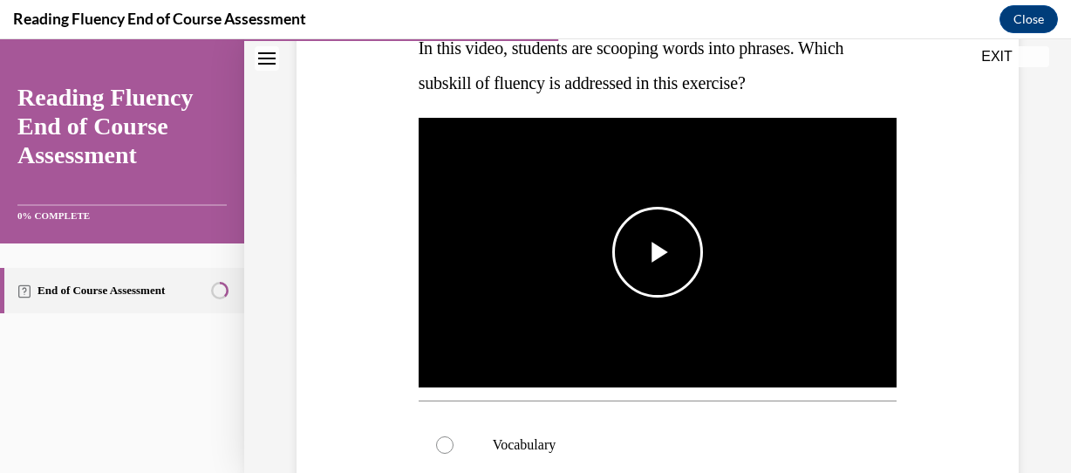
click at [658, 252] on span "Video player" at bounding box center [658, 252] width 0 height 0
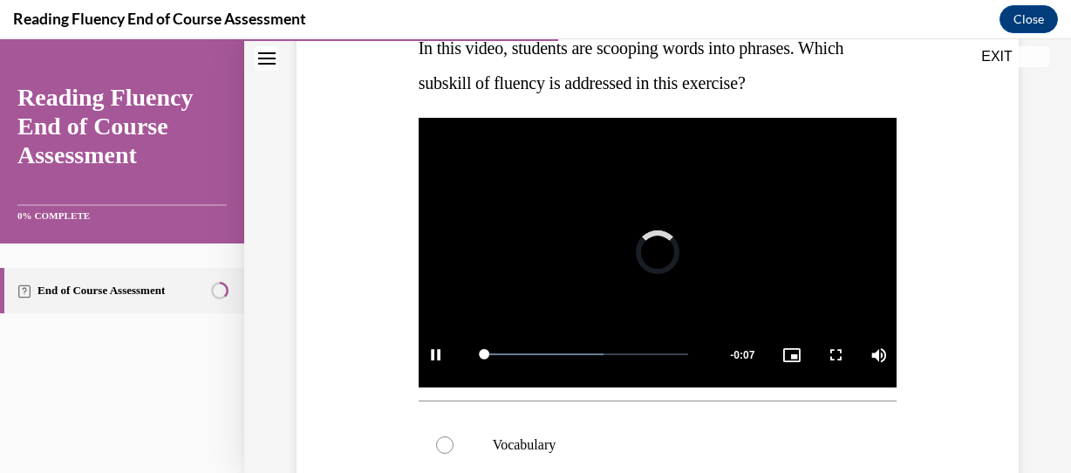
click at [655, 257] on div "Video Player is loading. Play Video Pause Loaded : 58.72% 0:00 Remaining Time -…" at bounding box center [658, 252] width 479 height 269
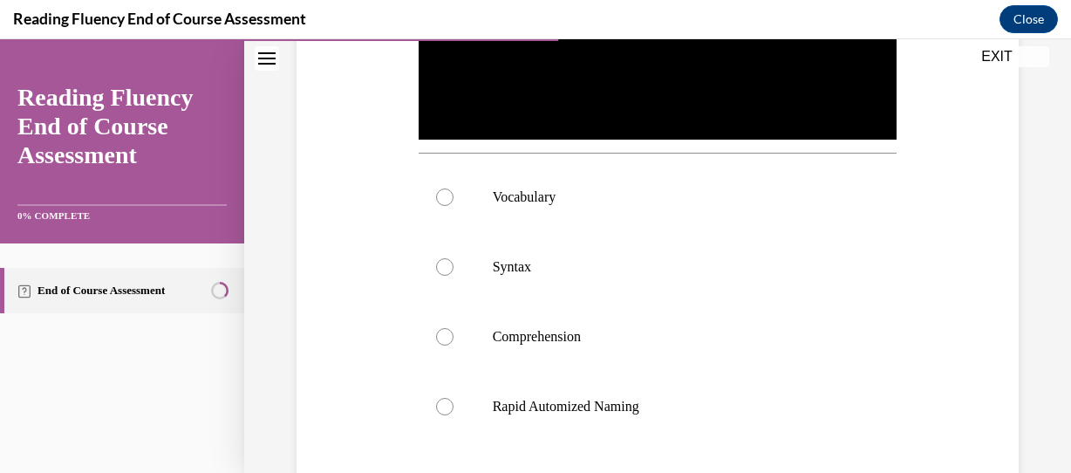
scroll to position [553, 0]
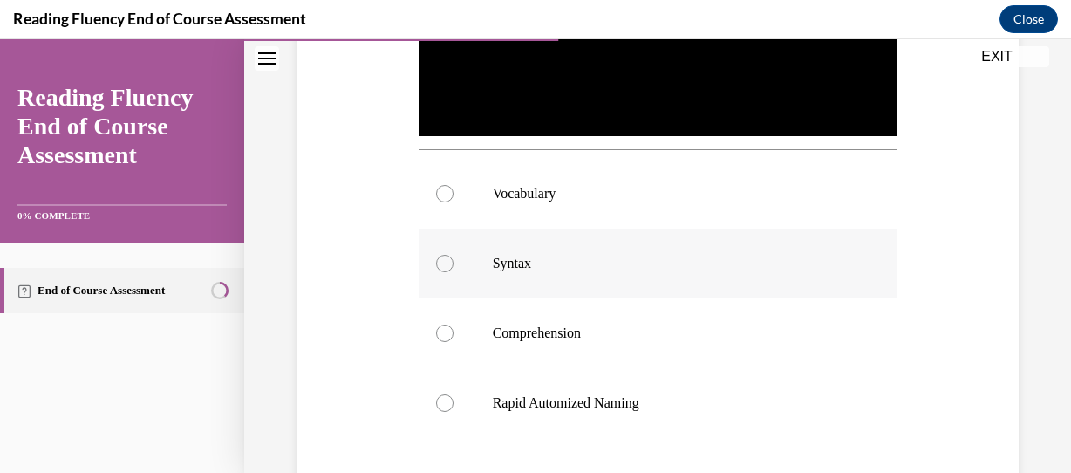
click at [436, 258] on div at bounding box center [444, 263] width 17 height 17
click at [436, 258] on input "Syntax" at bounding box center [444, 263] width 17 height 17
radio input "true"
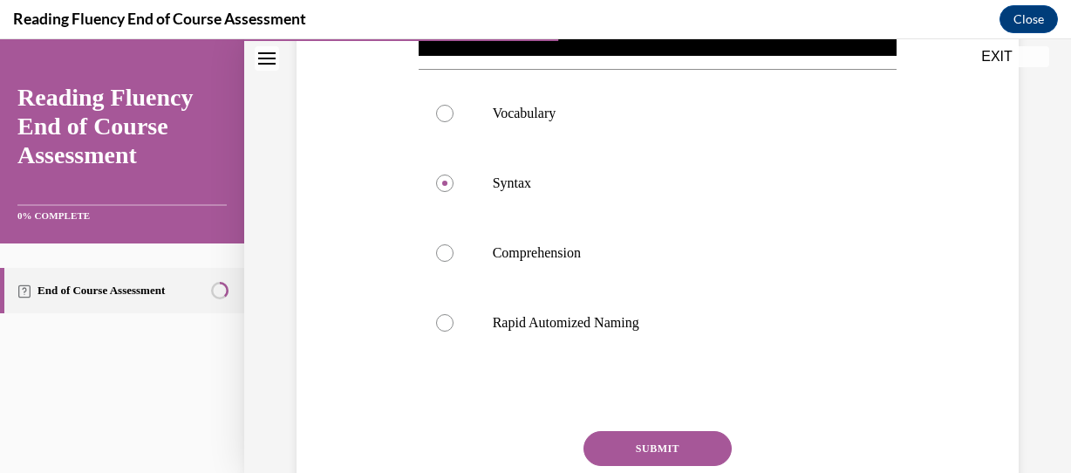
scroll to position [666, 0]
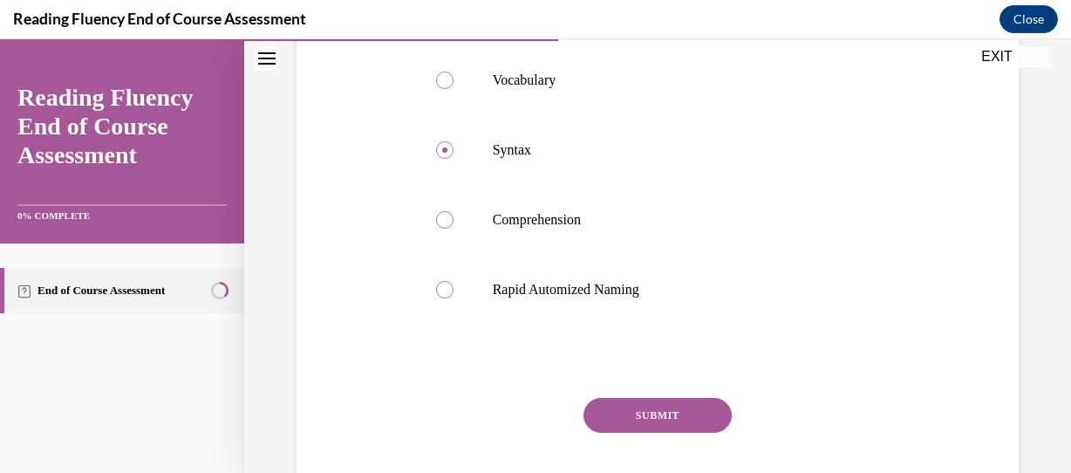
click at [667, 399] on button "SUBMIT" at bounding box center [657, 415] width 148 height 35
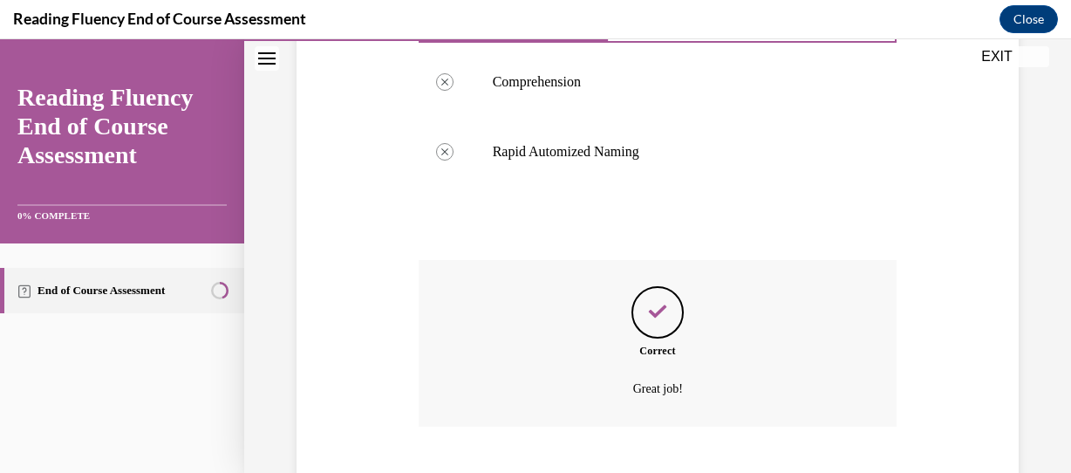
scroll to position [904, 0]
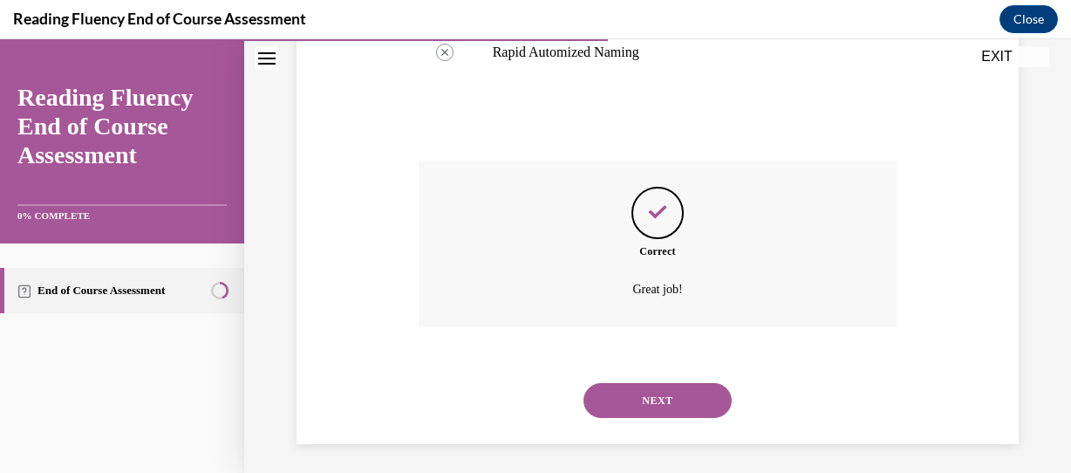
click at [633, 394] on button "NEXT" at bounding box center [657, 400] width 148 height 35
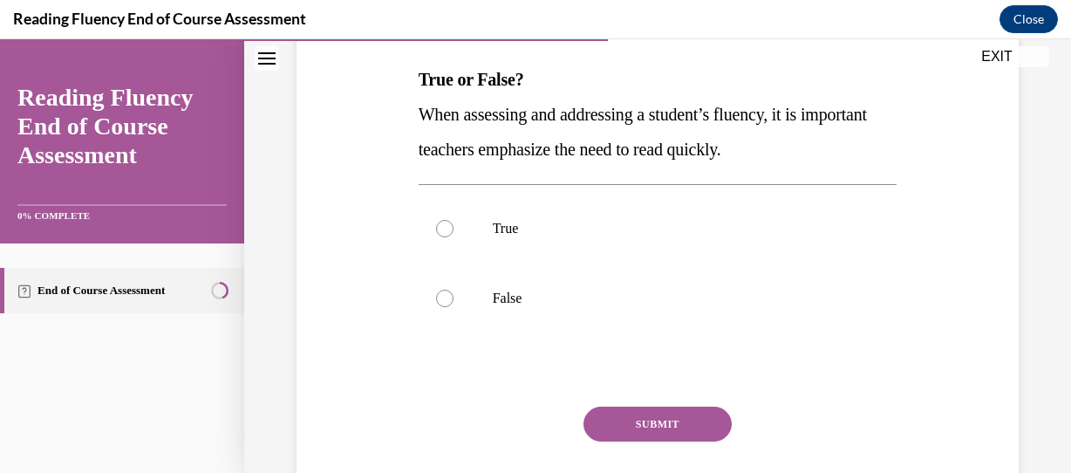
scroll to position [272, 0]
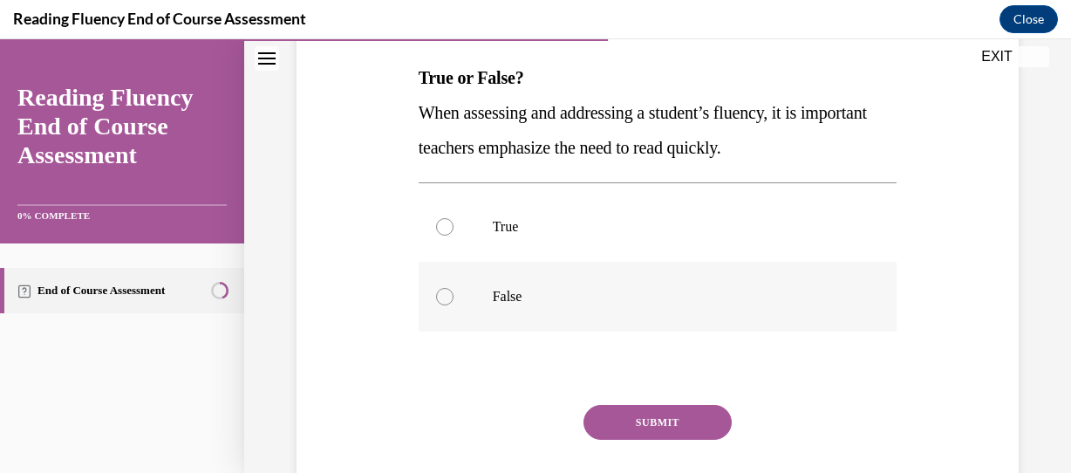
click at [474, 300] on label "False" at bounding box center [658, 297] width 479 height 70
click at [454, 300] on input "False" at bounding box center [444, 296] width 17 height 17
radio input "true"
click at [679, 420] on button "SUBMIT" at bounding box center [657, 422] width 148 height 35
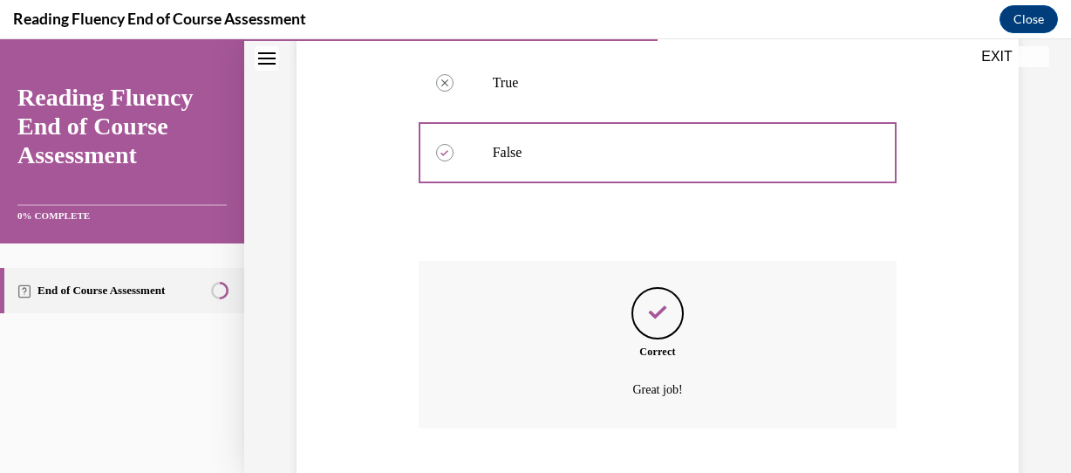
scroll to position [522, 0]
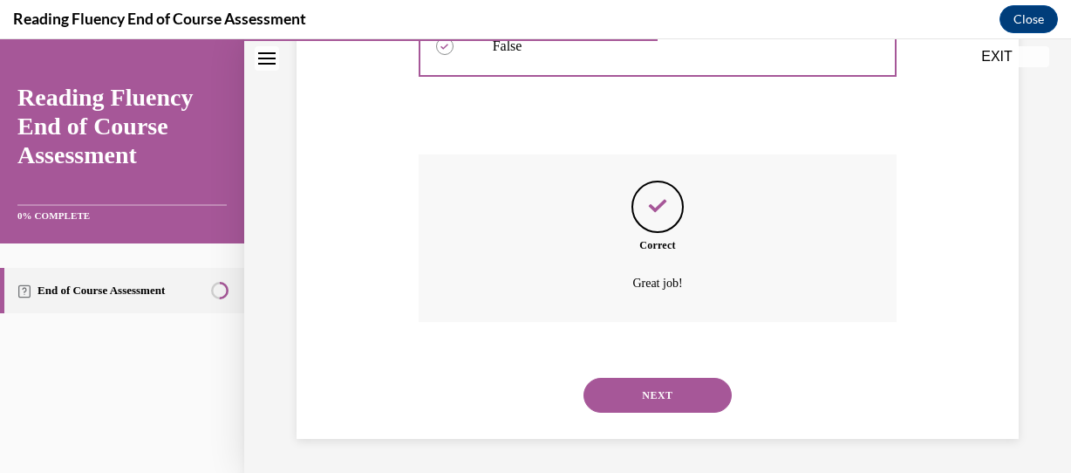
click at [675, 400] on button "NEXT" at bounding box center [657, 395] width 148 height 35
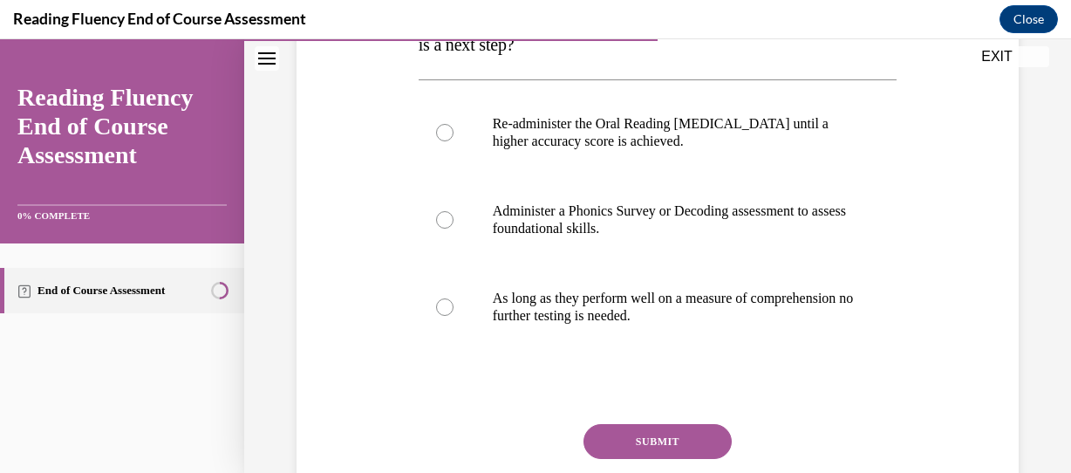
scroll to position [377, 0]
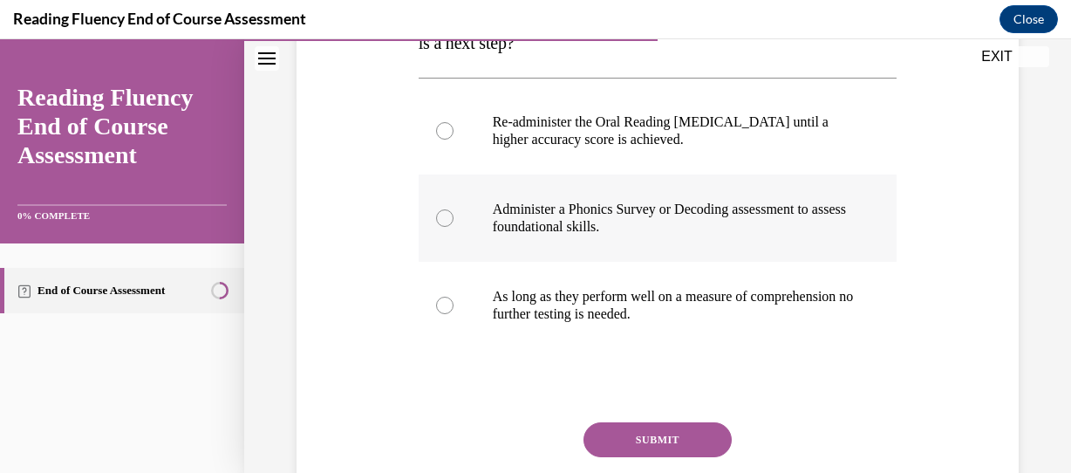
click at [440, 215] on div at bounding box center [444, 217] width 17 height 17
click at [440, 215] on input "Administer a Phonics Survey or Decoding assessment to assess foundational skill…" at bounding box center [444, 217] width 17 height 17
radio input "true"
click at [654, 444] on button "SUBMIT" at bounding box center [657, 439] width 148 height 35
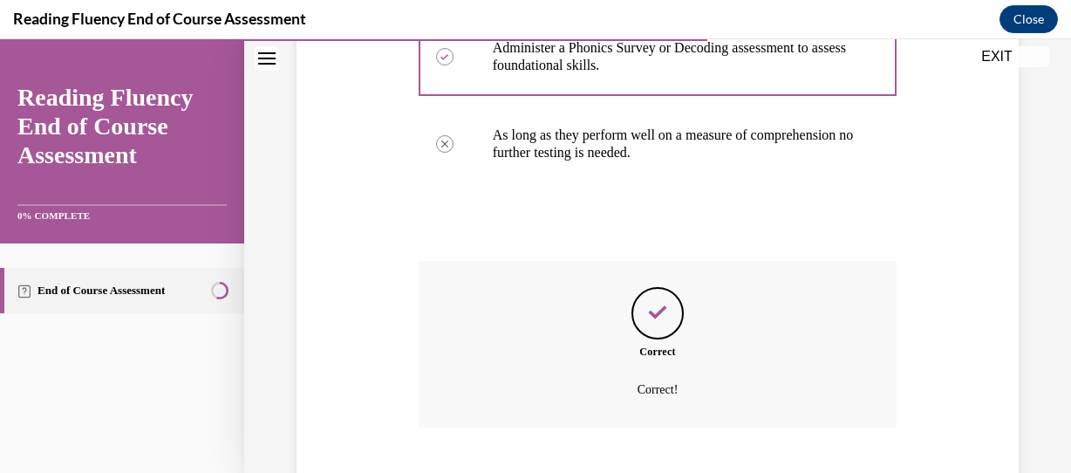
scroll to position [645, 0]
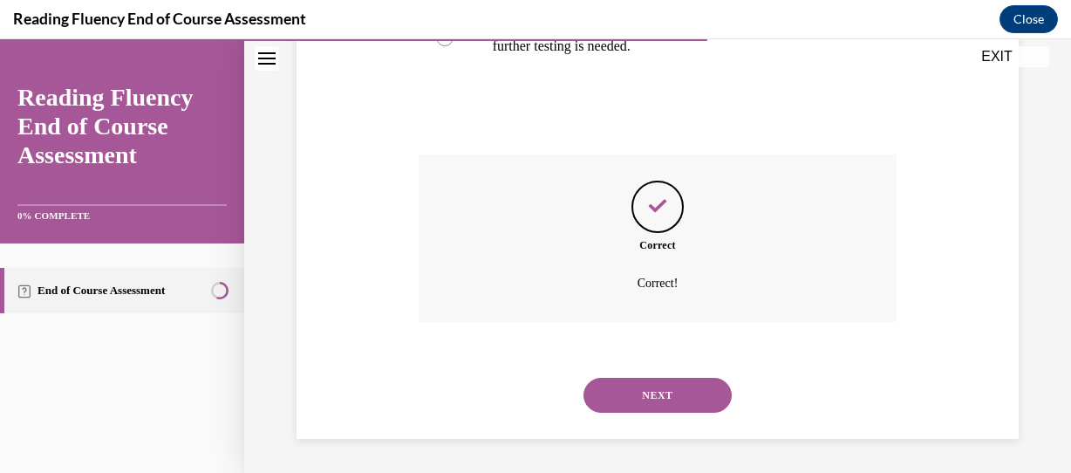
click at [680, 383] on button "NEXT" at bounding box center [657, 395] width 148 height 35
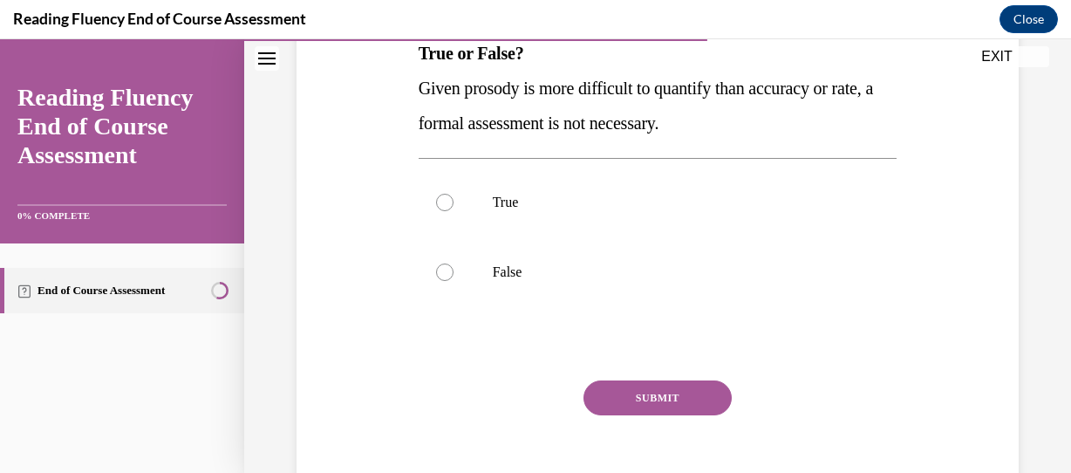
scroll to position [298, 0]
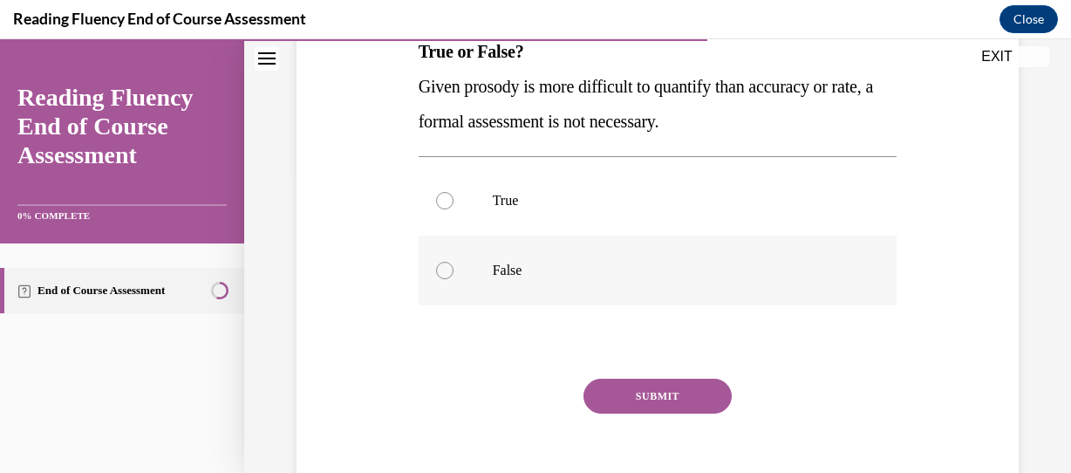
click at [474, 273] on label "False" at bounding box center [658, 270] width 479 height 70
click at [454, 273] on input "False" at bounding box center [444, 270] width 17 height 17
radio input "true"
click at [656, 388] on button "SUBMIT" at bounding box center [657, 396] width 148 height 35
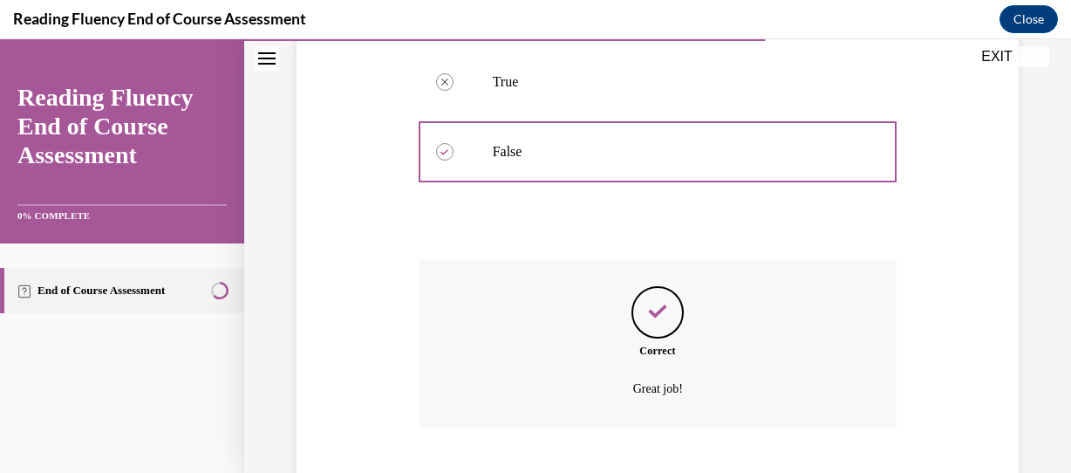
scroll to position [522, 0]
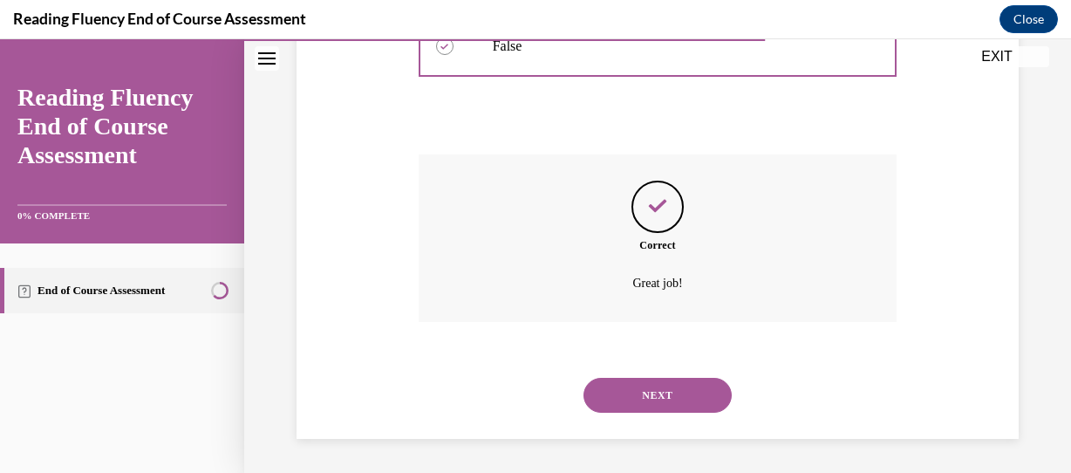
click at [672, 394] on button "NEXT" at bounding box center [657, 395] width 148 height 35
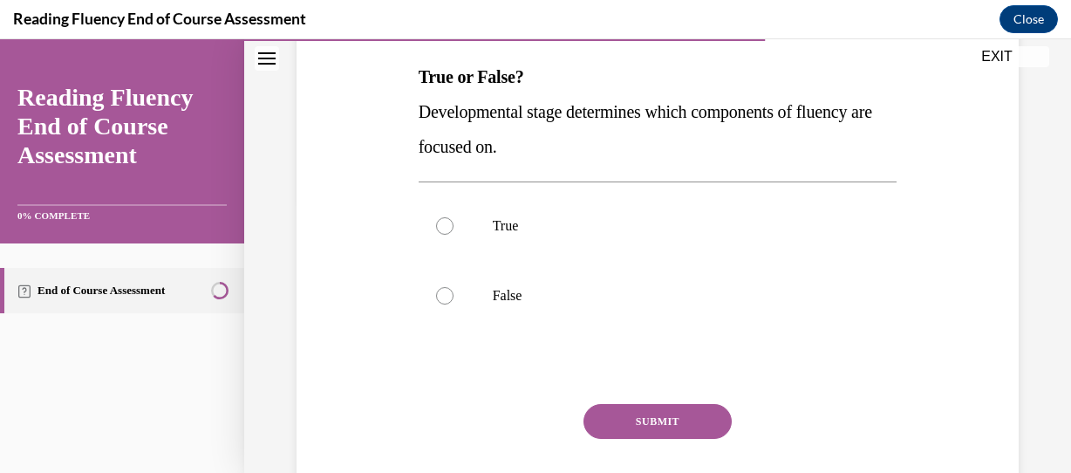
scroll to position [276, 0]
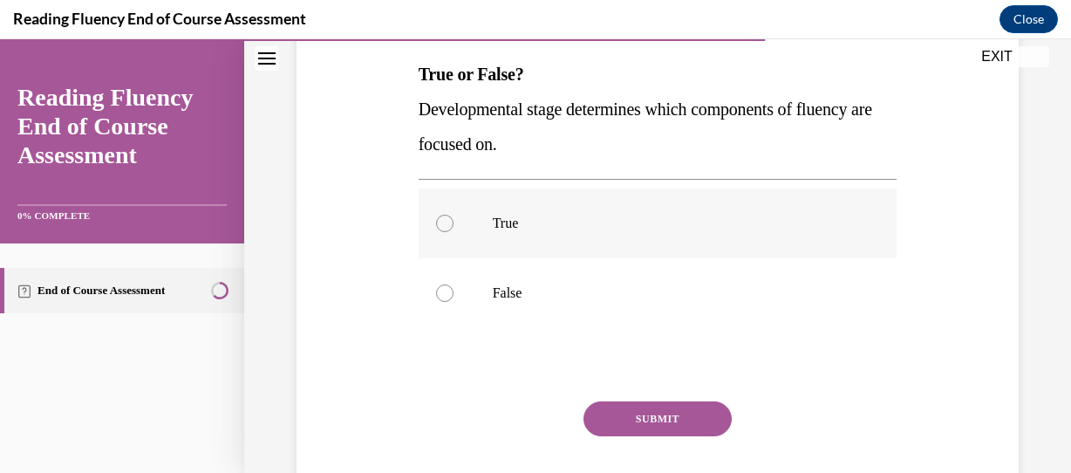
click at [438, 218] on div at bounding box center [444, 223] width 17 height 17
click at [438, 218] on input "True" at bounding box center [444, 223] width 17 height 17
radio input "true"
click at [628, 418] on button "SUBMIT" at bounding box center [657, 418] width 148 height 35
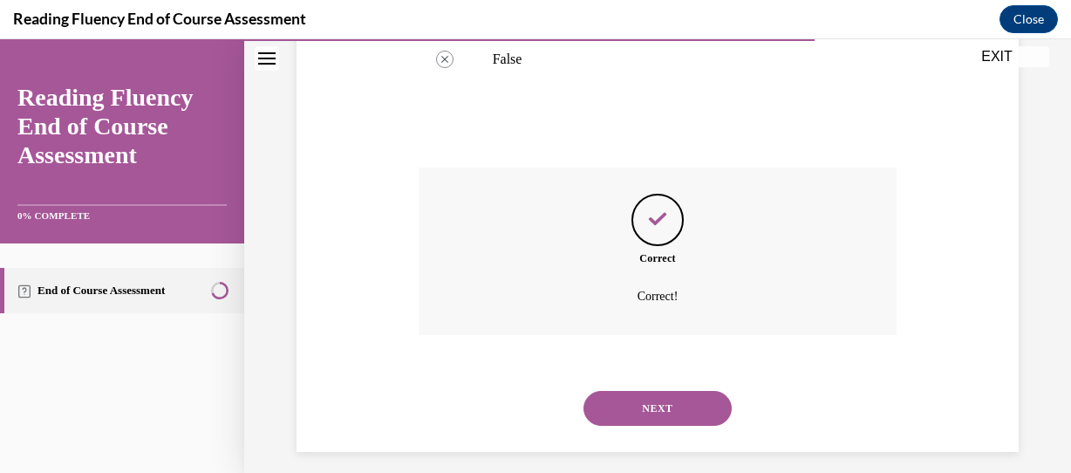
scroll to position [522, 0]
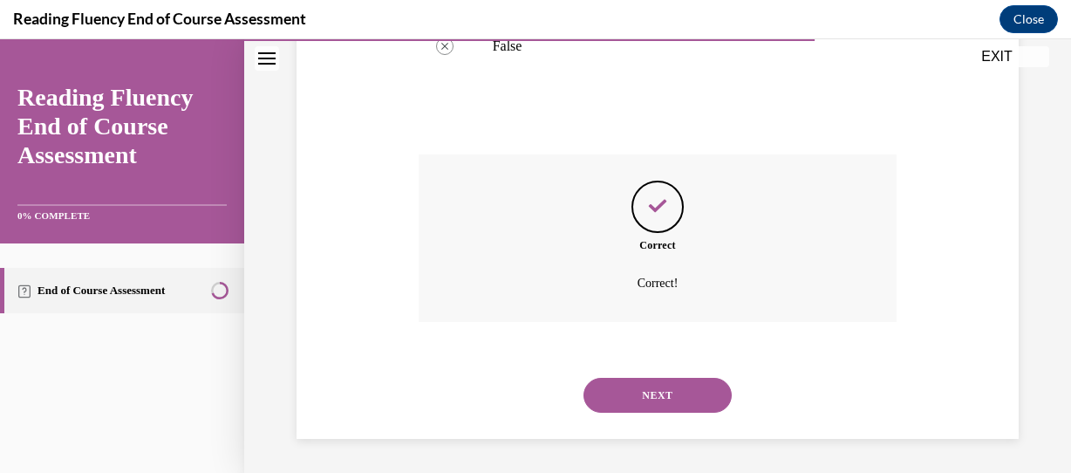
click at [682, 400] on button "NEXT" at bounding box center [657, 395] width 148 height 35
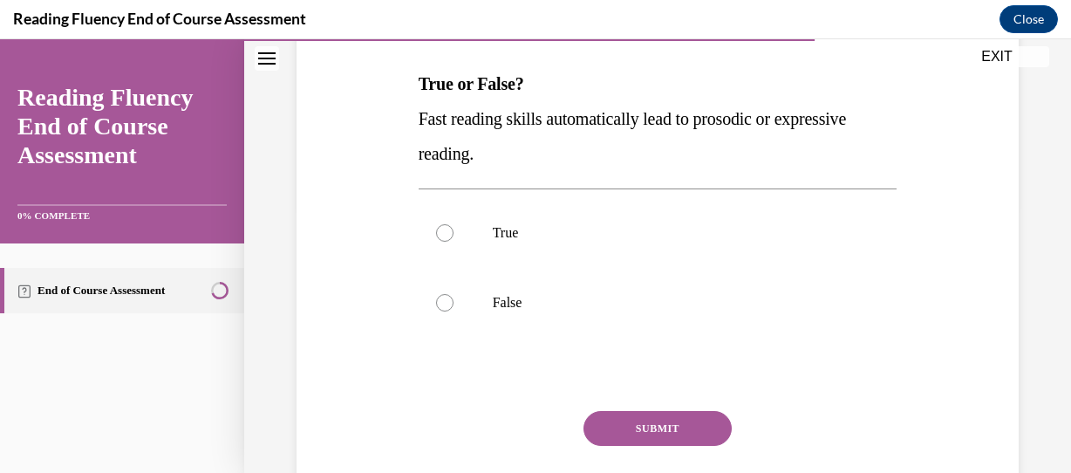
scroll to position [267, 0]
click at [447, 297] on div at bounding box center [444, 301] width 17 height 17
click at [447, 297] on input "False" at bounding box center [444, 301] width 17 height 17
radio input "true"
click at [665, 428] on button "SUBMIT" at bounding box center [657, 427] width 148 height 35
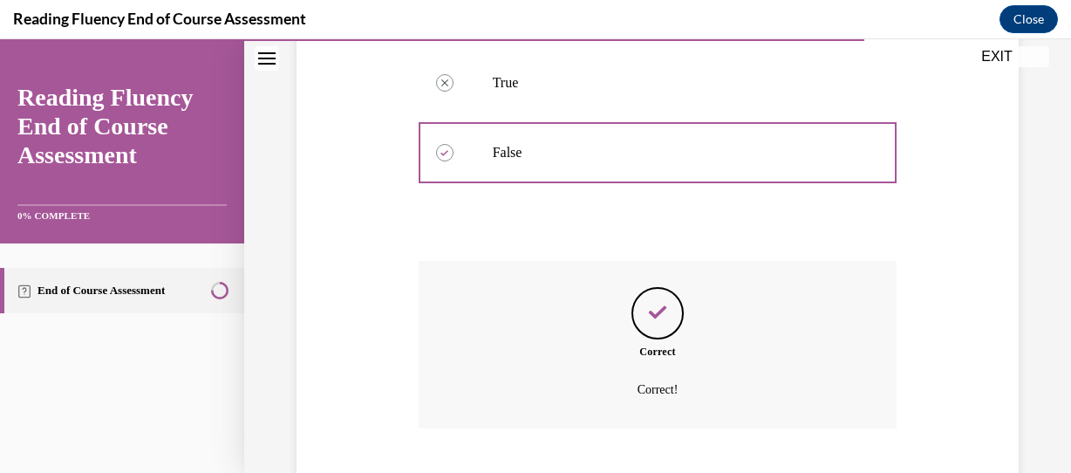
scroll to position [522, 0]
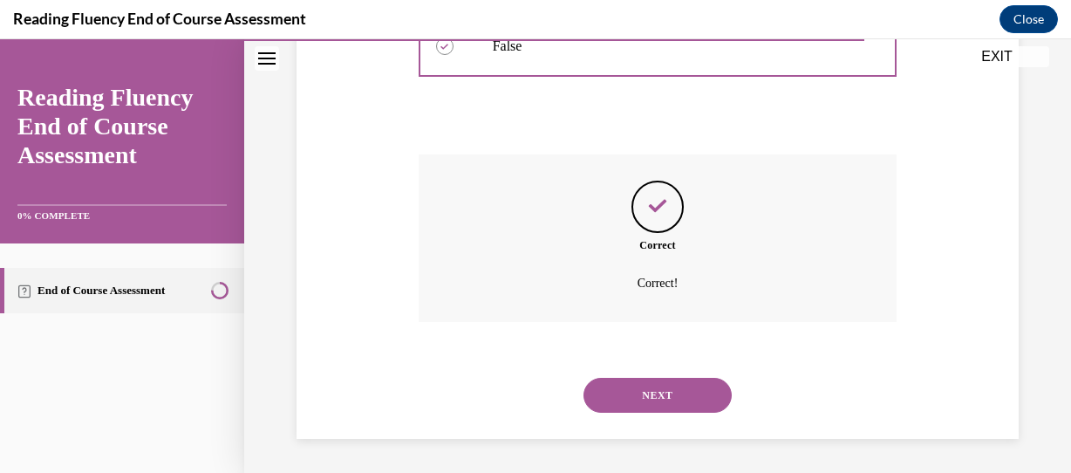
click at [692, 397] on button "NEXT" at bounding box center [657, 395] width 148 height 35
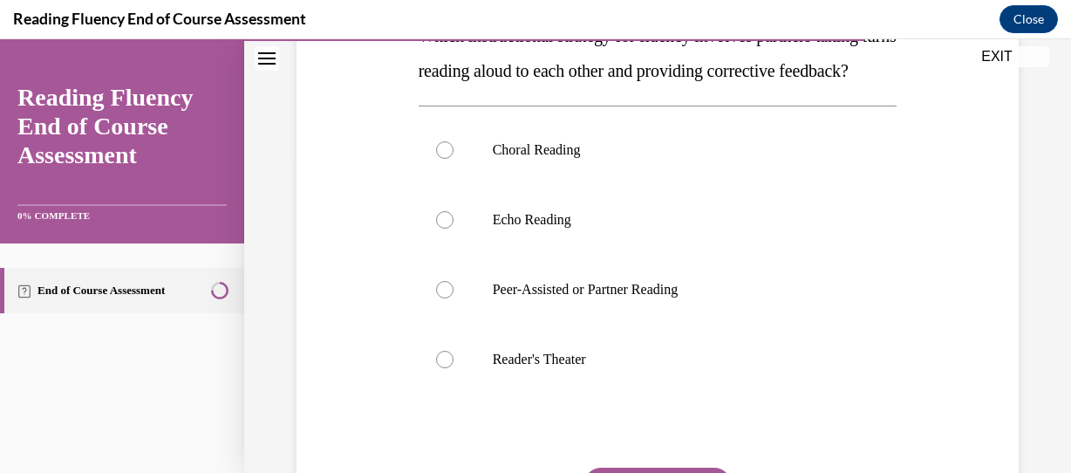
scroll to position [316, 0]
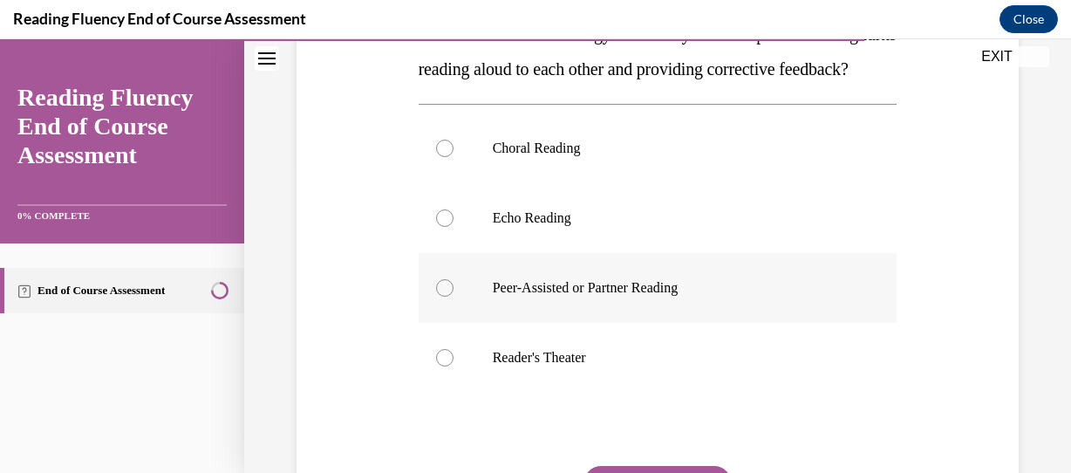
click at [454, 323] on label "Peer-Assisted or Partner Reading" at bounding box center [658, 288] width 479 height 70
click at [454, 297] on input "Peer-Assisted or Partner Reading" at bounding box center [444, 287] width 17 height 17
radio input "true"
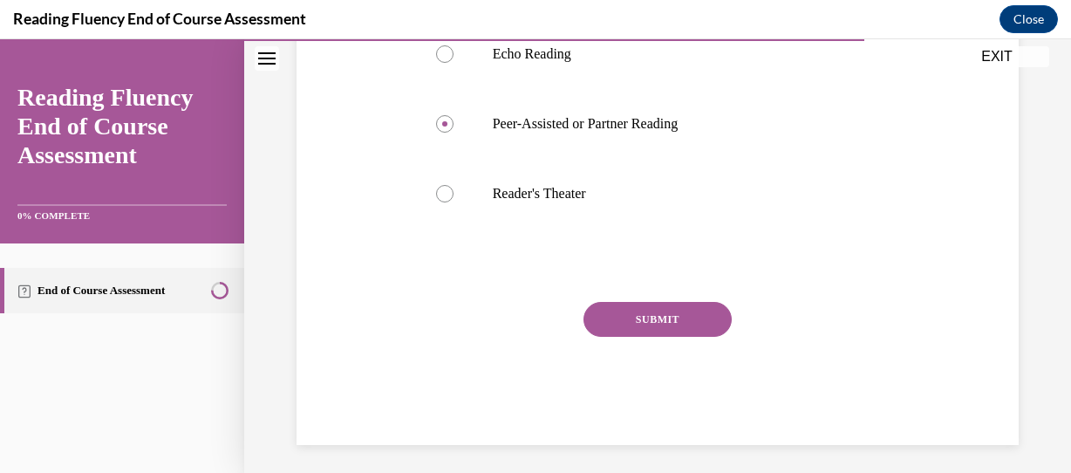
scroll to position [496, 0]
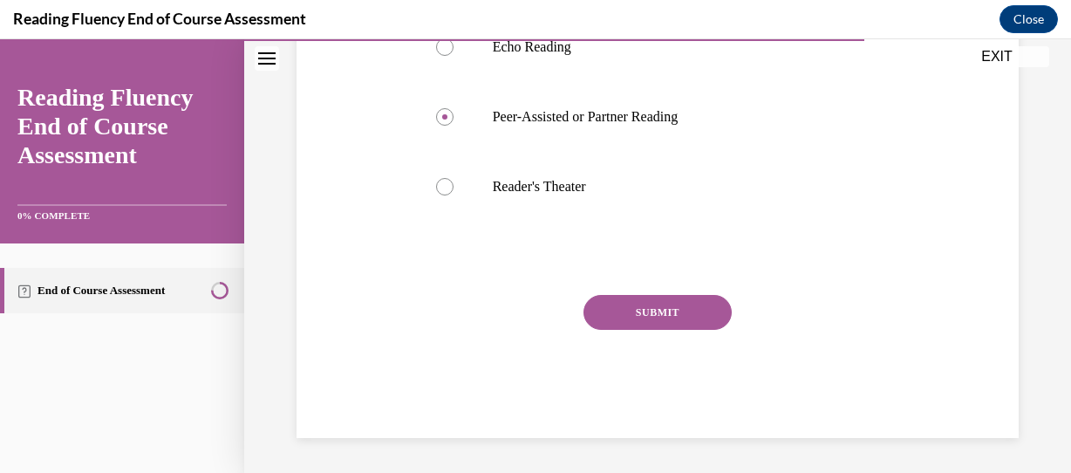
click at [648, 325] on button "SUBMIT" at bounding box center [657, 312] width 148 height 35
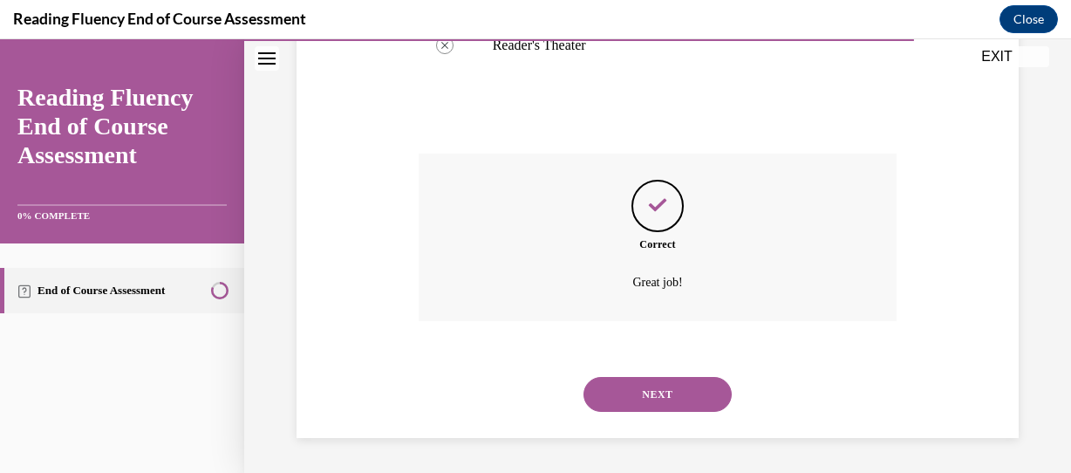
scroll to position [662, 0]
click at [658, 392] on button "NEXT" at bounding box center [657, 394] width 148 height 35
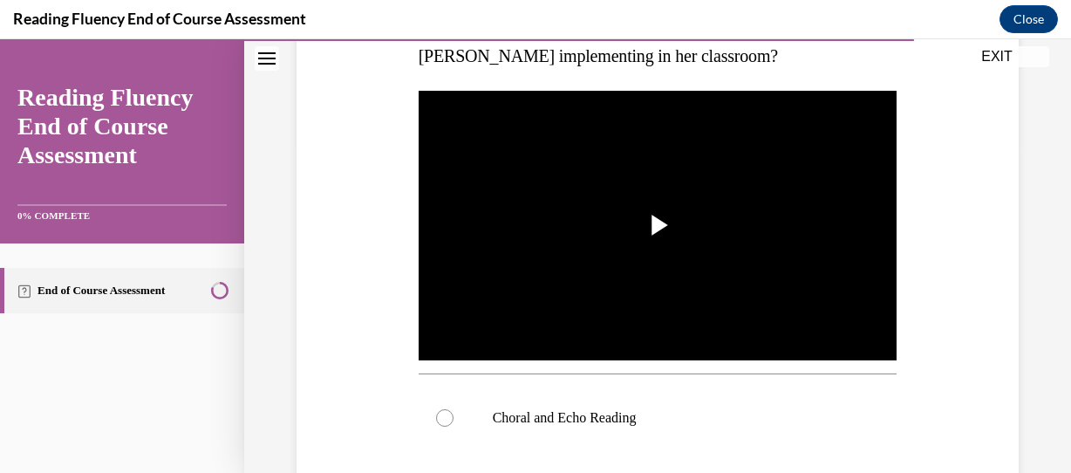
scroll to position [334, 0]
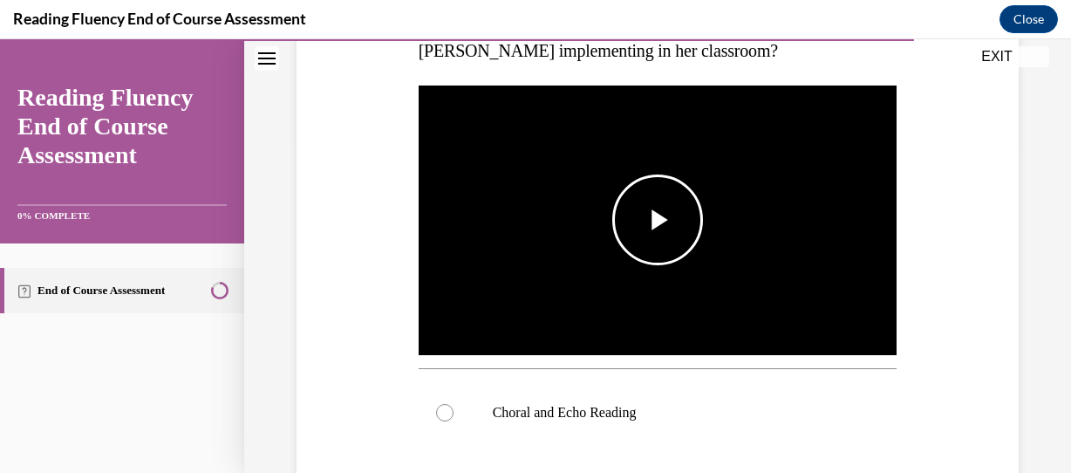
click at [658, 220] on span "Video player" at bounding box center [658, 220] width 0 height 0
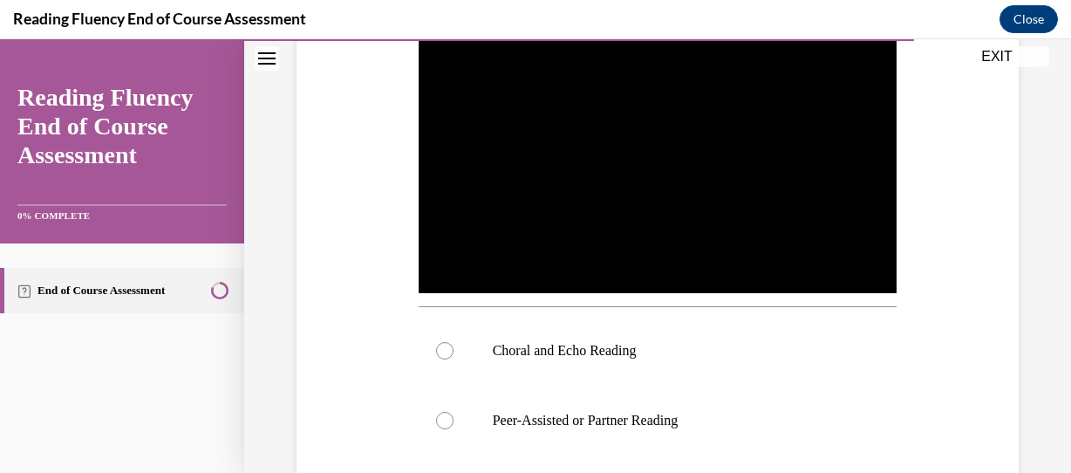
scroll to position [387, 0]
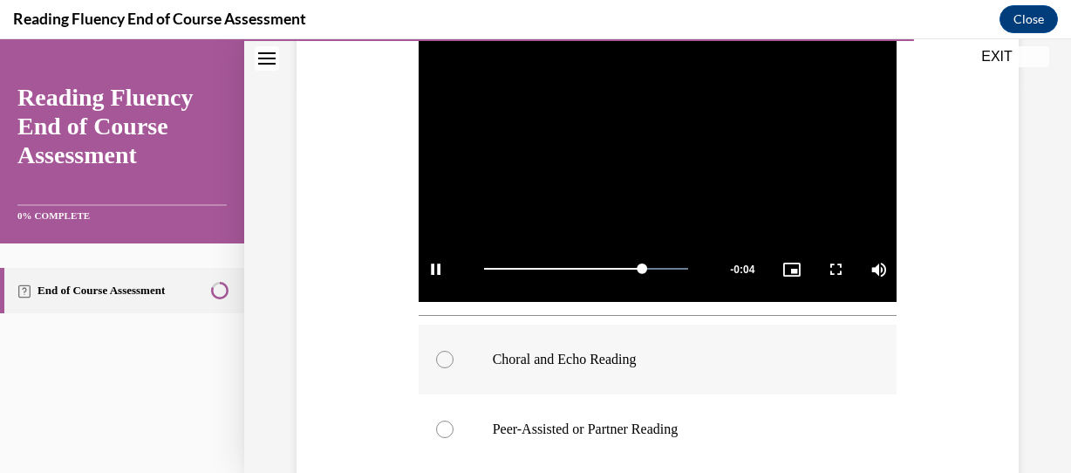
click at [442, 358] on div at bounding box center [444, 359] width 17 height 17
click at [442, 358] on input "Choral and Echo Reading" at bounding box center [444, 359] width 17 height 17
radio input "true"
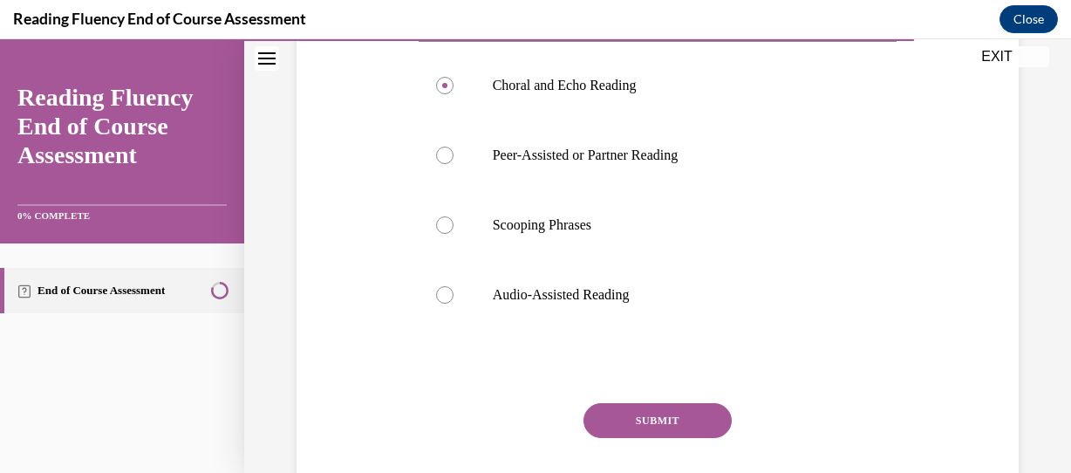
scroll to position [668, 0]
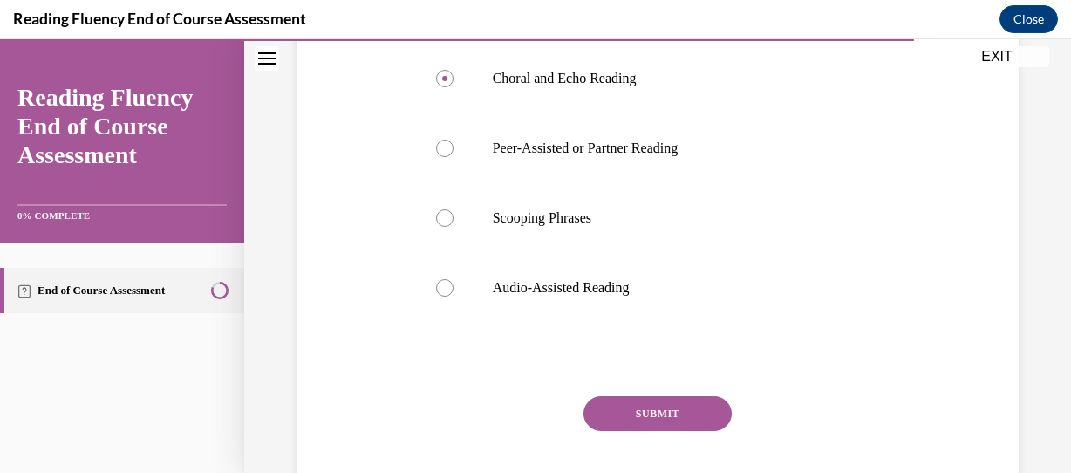
click at [674, 412] on button "SUBMIT" at bounding box center [657, 413] width 148 height 35
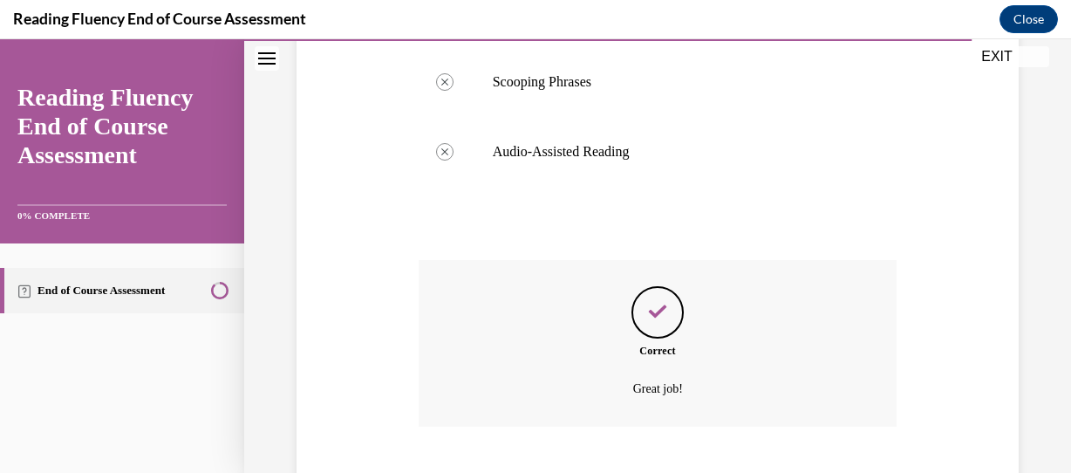
scroll to position [904, 0]
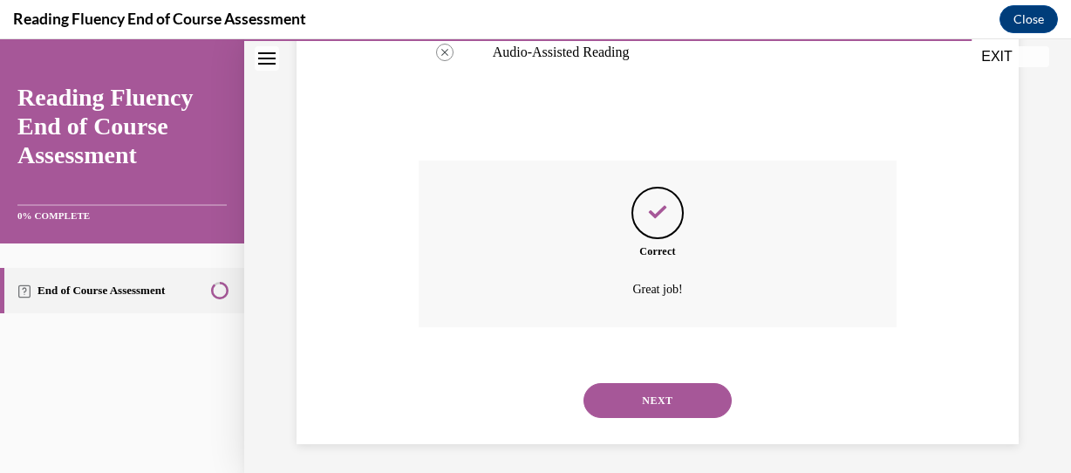
click at [683, 392] on button "NEXT" at bounding box center [657, 400] width 148 height 35
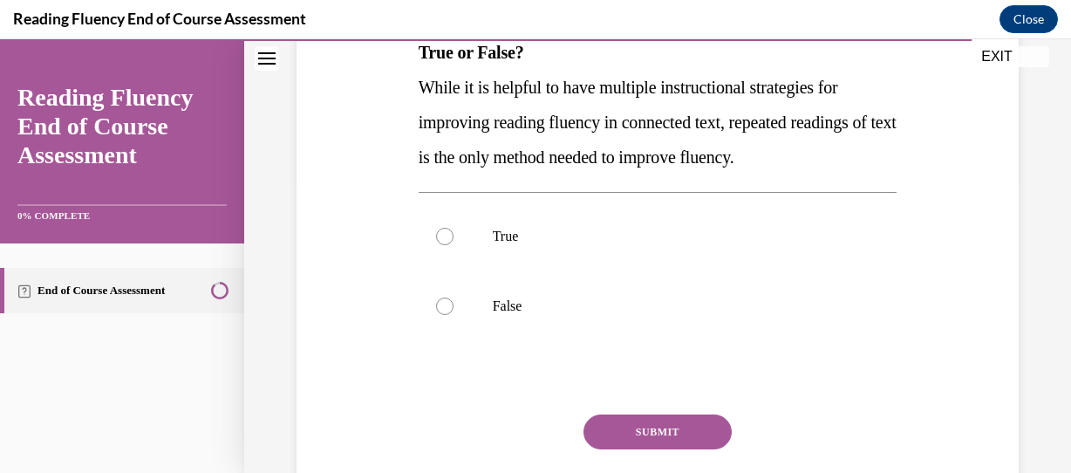
scroll to position [301, 0]
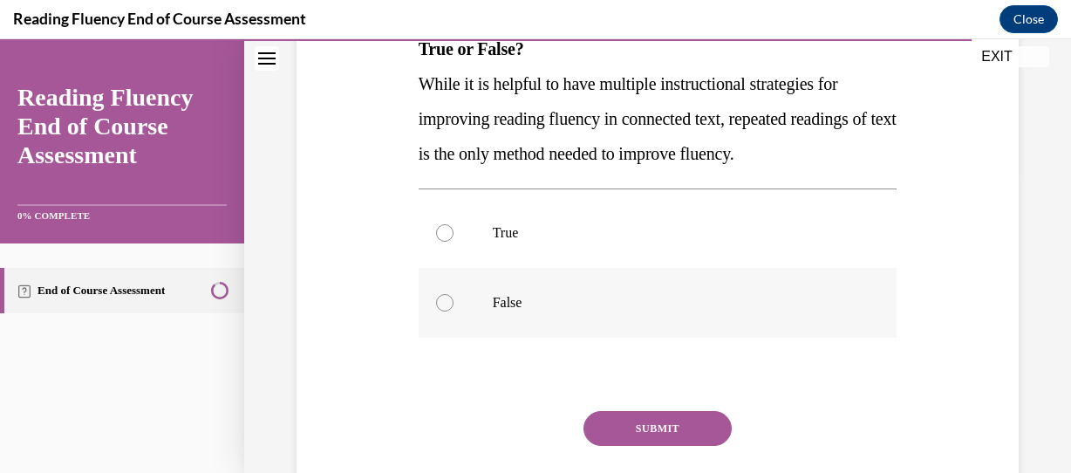
click at [447, 309] on div at bounding box center [444, 302] width 17 height 17
click at [447, 309] on input "False" at bounding box center [444, 302] width 17 height 17
radio input "true"
click at [645, 426] on button "SUBMIT" at bounding box center [657, 428] width 148 height 35
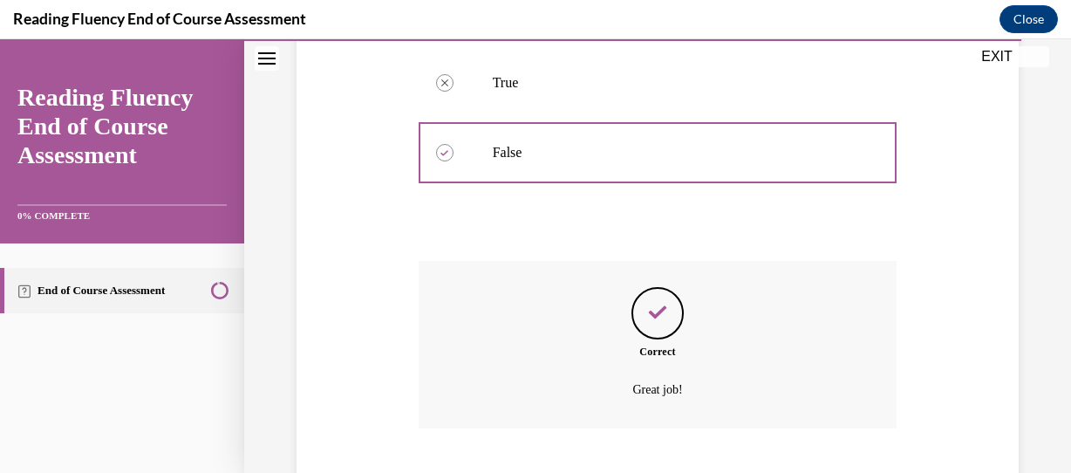
scroll to position [557, 0]
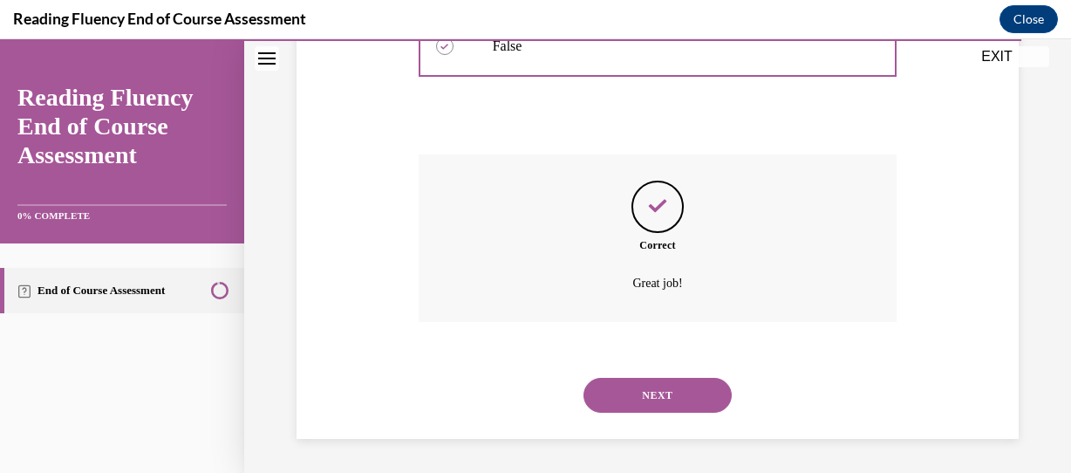
click at [665, 399] on button "NEXT" at bounding box center [657, 395] width 148 height 35
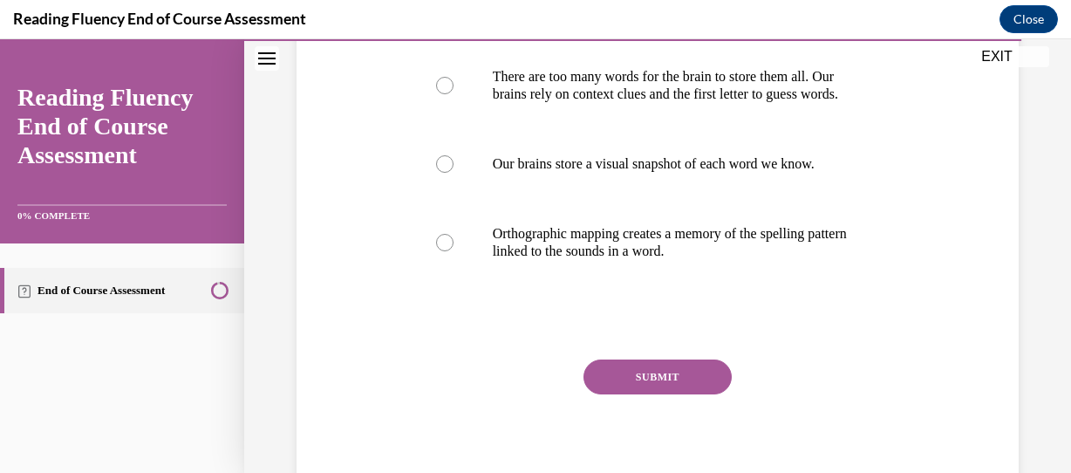
scroll to position [427, 0]
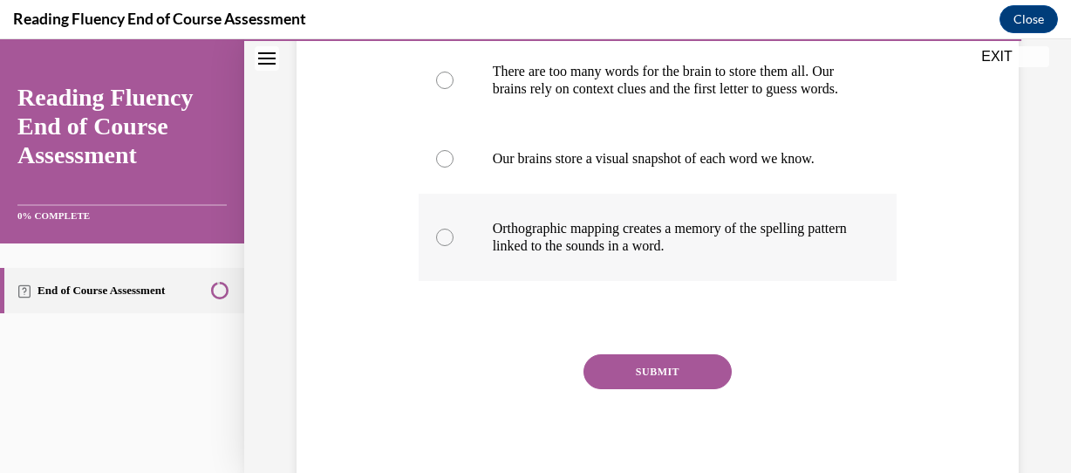
click at [464, 281] on label "Orthographic mapping creates a memory of the spelling pattern linked to the sou…" at bounding box center [658, 237] width 479 height 87
click at [454, 246] on input "Orthographic mapping creates a memory of the spelling pattern linked to the sou…" at bounding box center [444, 237] width 17 height 17
radio input "true"
click at [665, 389] on button "SUBMIT" at bounding box center [657, 371] width 148 height 35
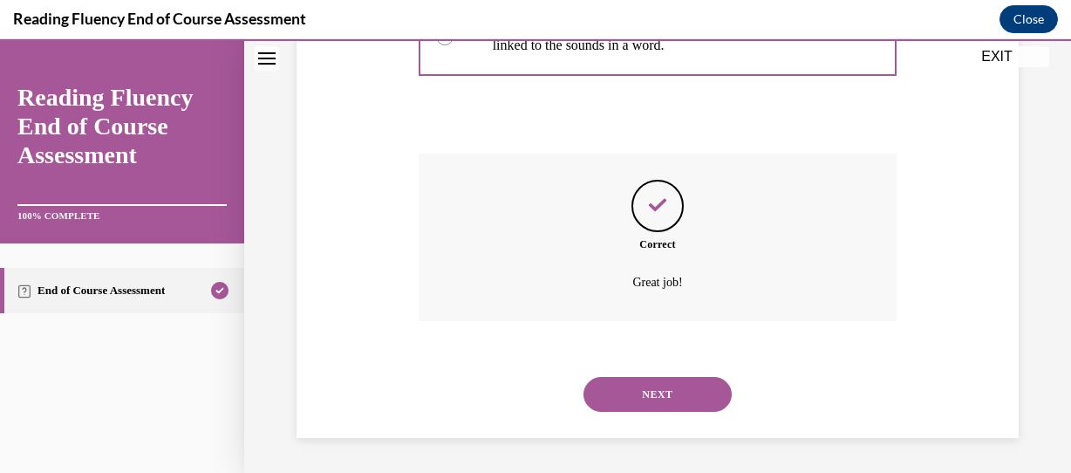
scroll to position [679, 0]
click at [656, 403] on button "NEXT" at bounding box center [657, 394] width 148 height 35
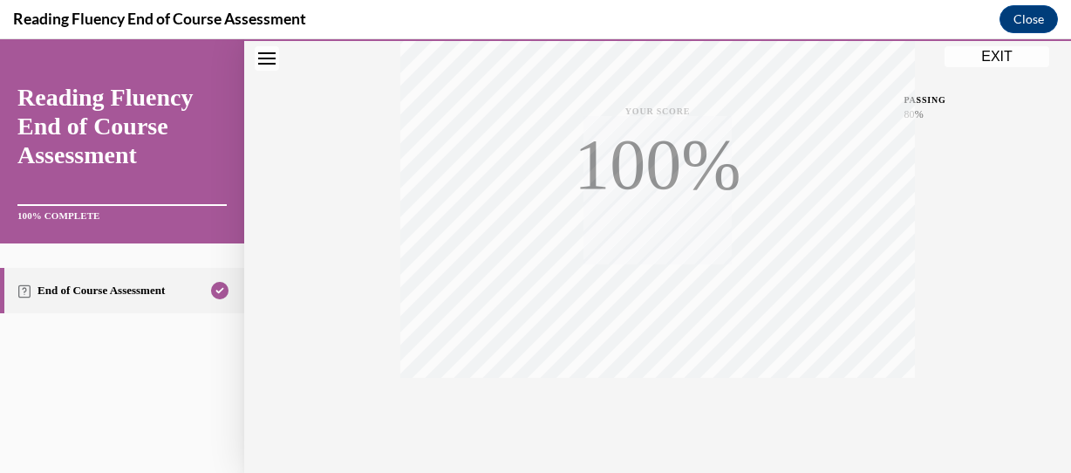
scroll to position [460, 0]
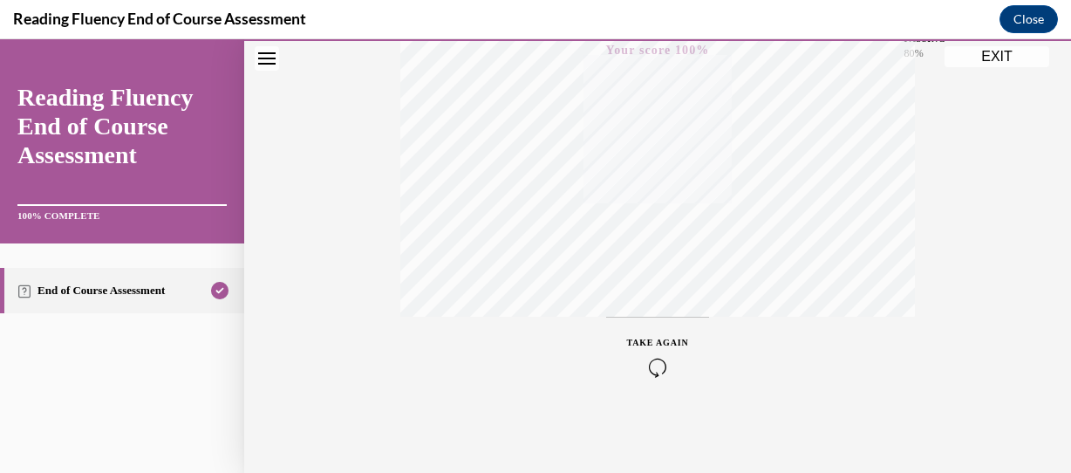
click at [986, 59] on button "EXIT" at bounding box center [997, 56] width 105 height 21
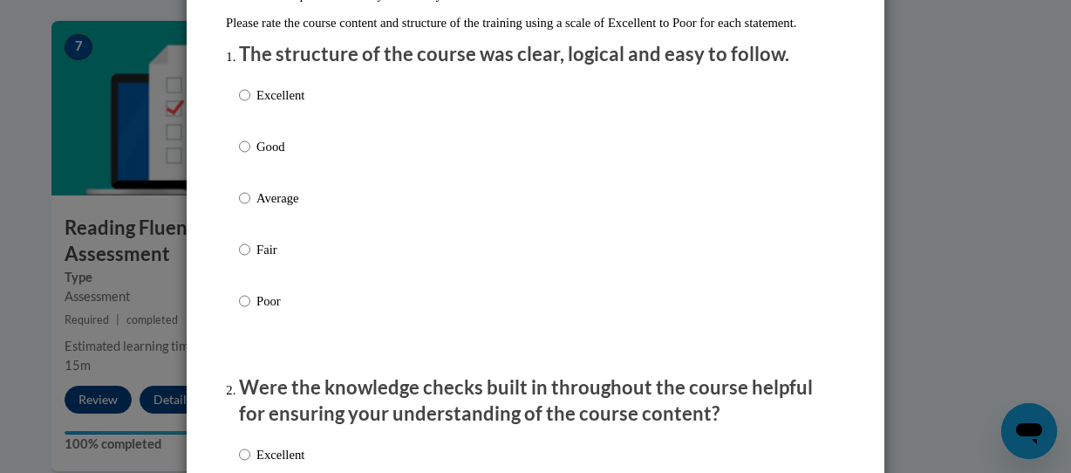
scroll to position [213, 0]
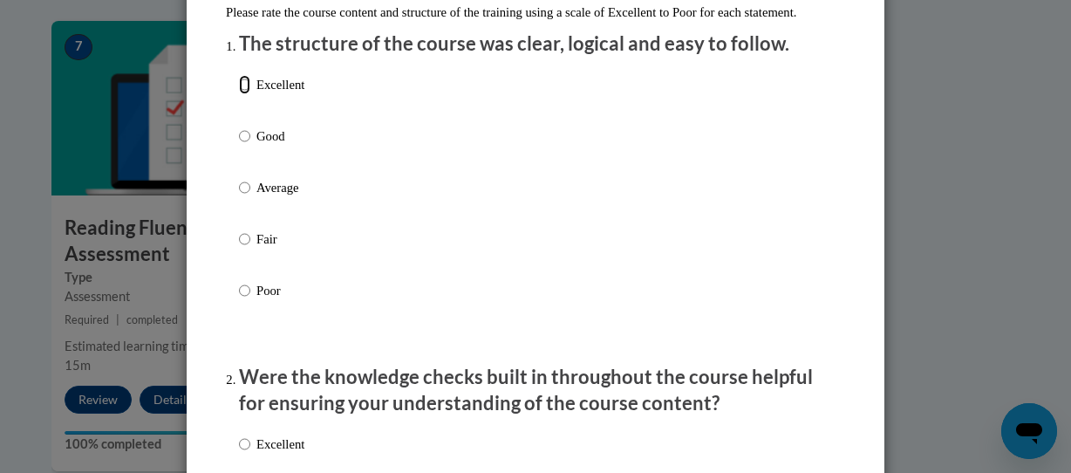
click at [239, 94] on input "Excellent" at bounding box center [244, 84] width 11 height 19
radio input "true"
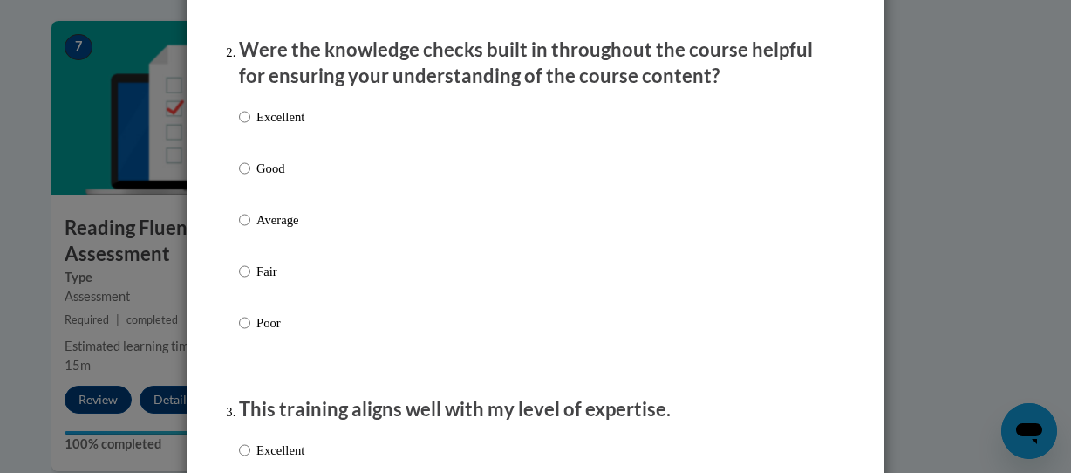
scroll to position [554, 0]
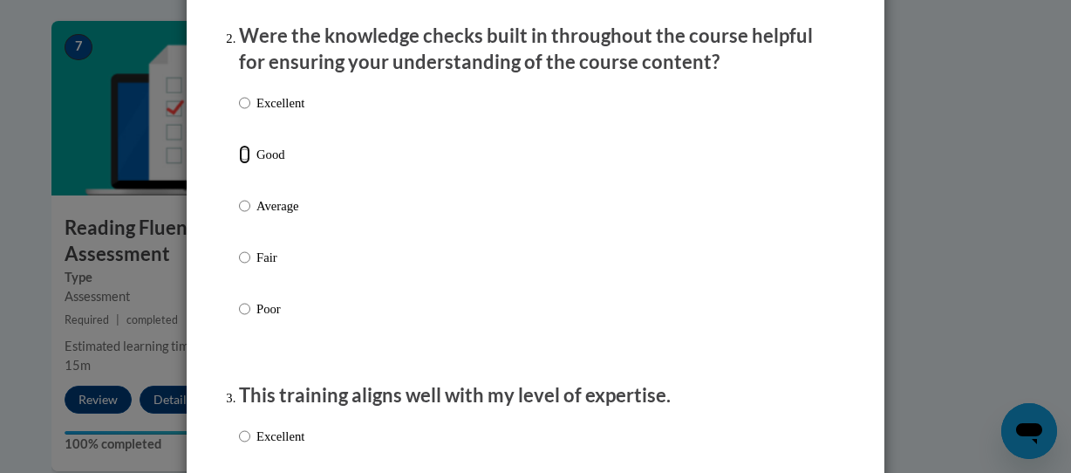
click at [242, 164] on input "Good" at bounding box center [244, 154] width 11 height 19
radio input "true"
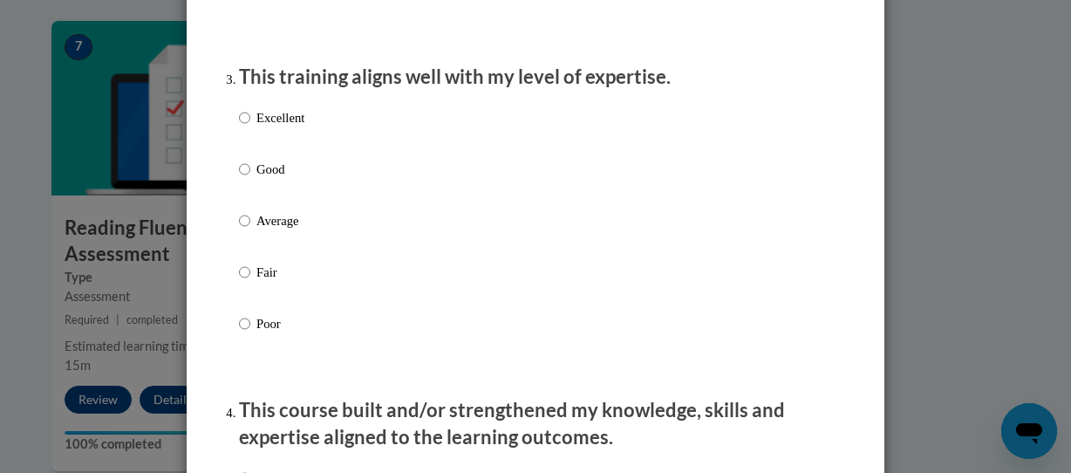
scroll to position [905, 0]
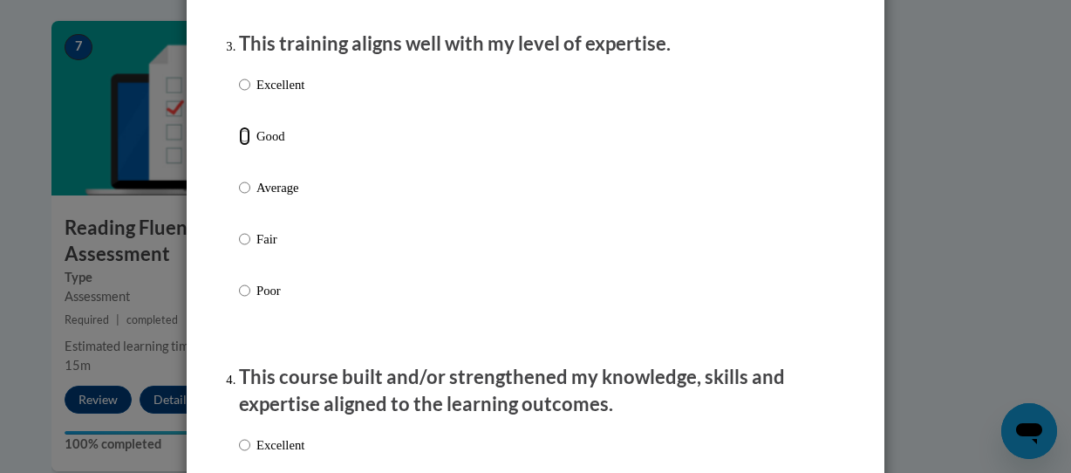
click at [239, 146] on input "Good" at bounding box center [244, 135] width 11 height 19
radio input "true"
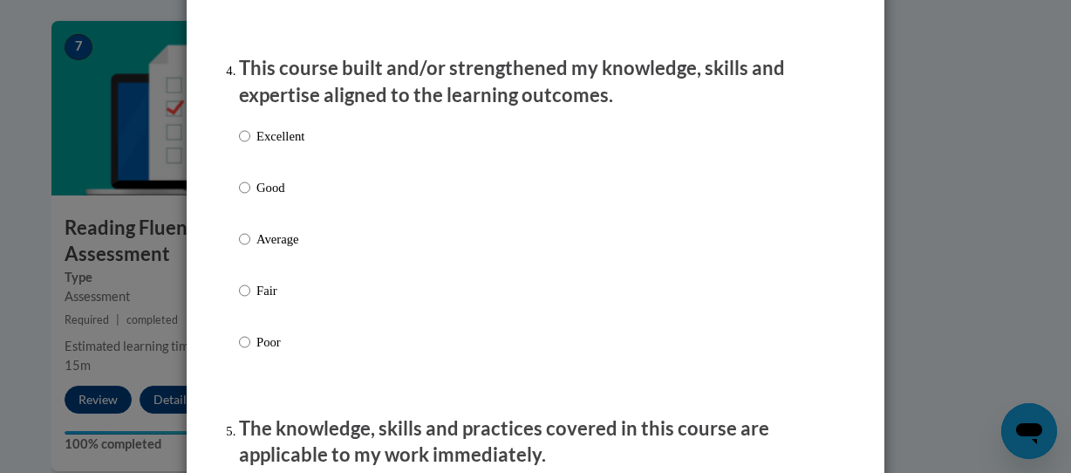
scroll to position [1228, 0]
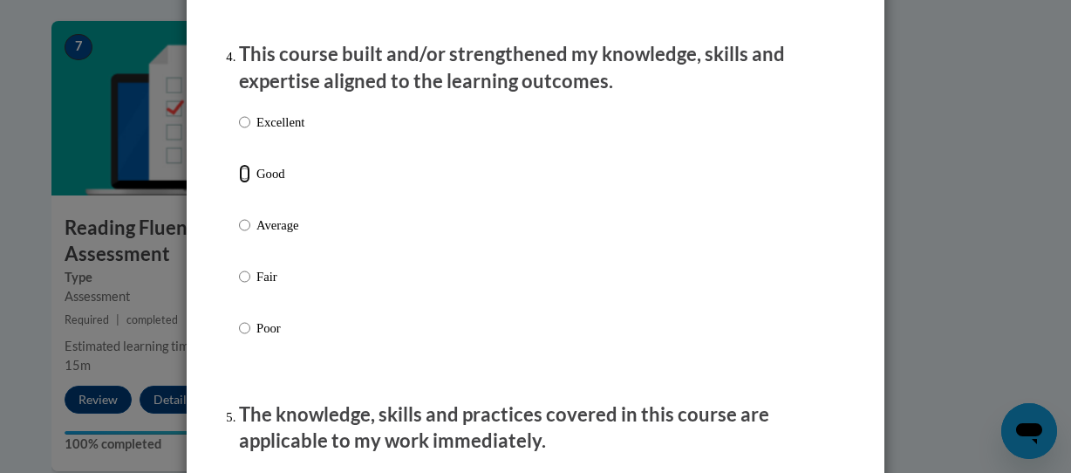
click at [241, 183] on input "Good" at bounding box center [244, 173] width 11 height 19
radio input "true"
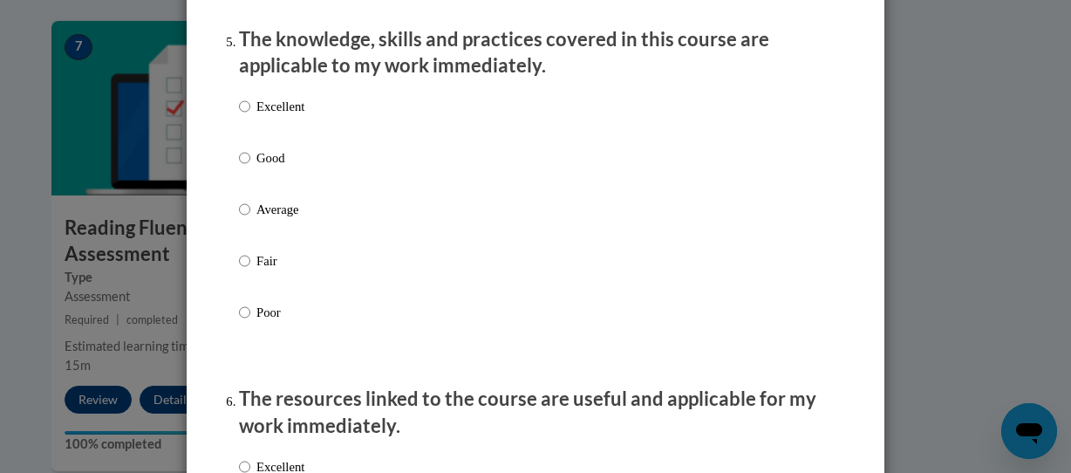
scroll to position [1608, 0]
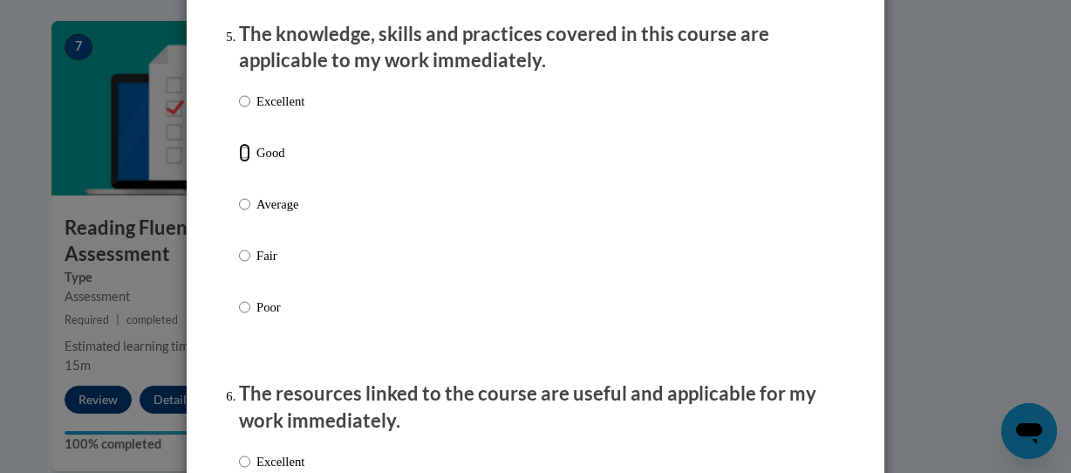
click at [239, 162] on input "Good" at bounding box center [244, 152] width 11 height 19
radio input "true"
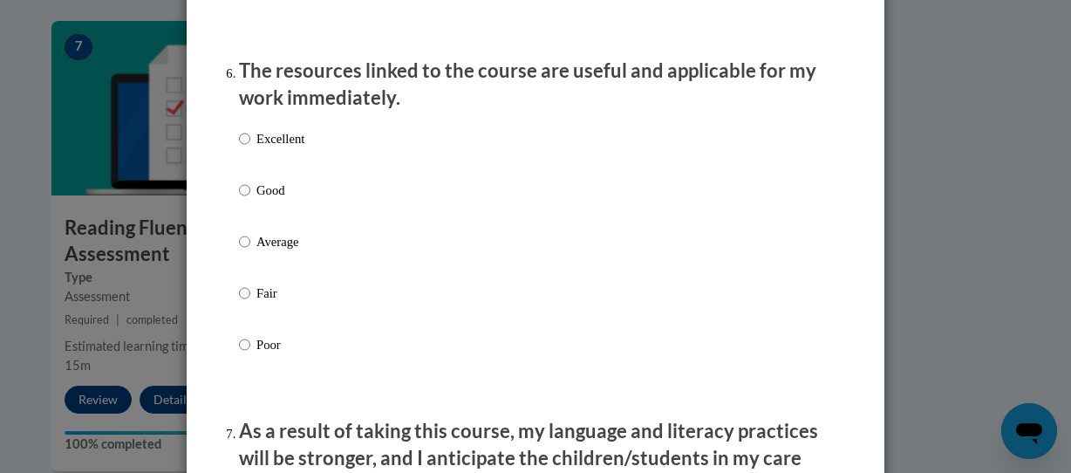
scroll to position [1935, 0]
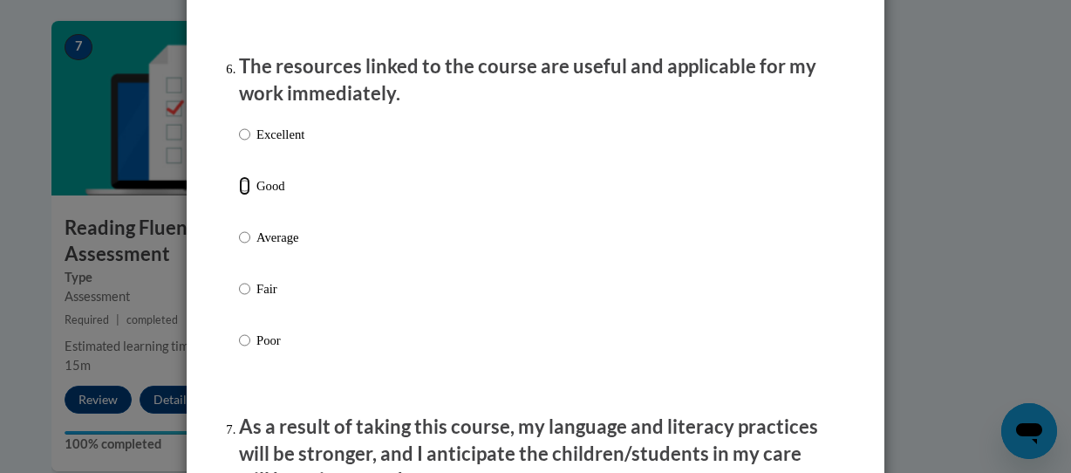
click at [239, 195] on input "Good" at bounding box center [244, 185] width 11 height 19
radio input "true"
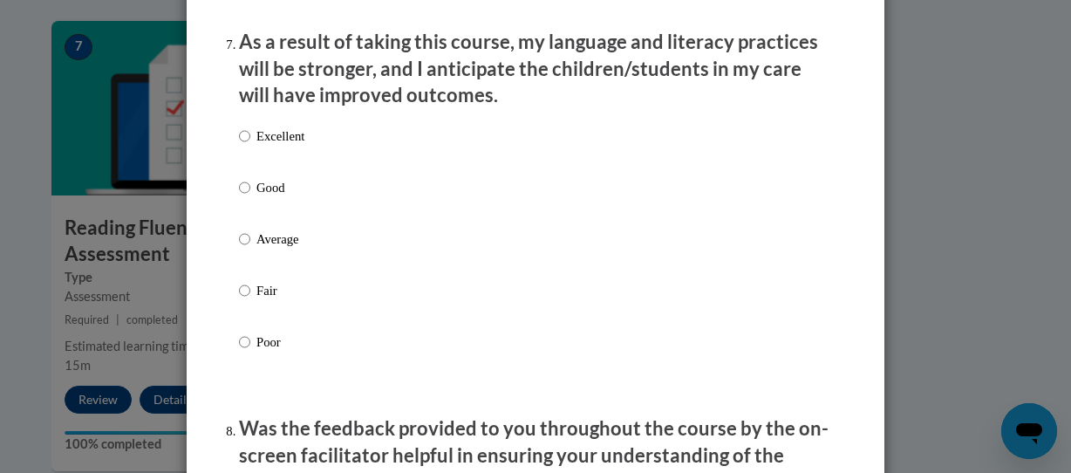
scroll to position [2325, 0]
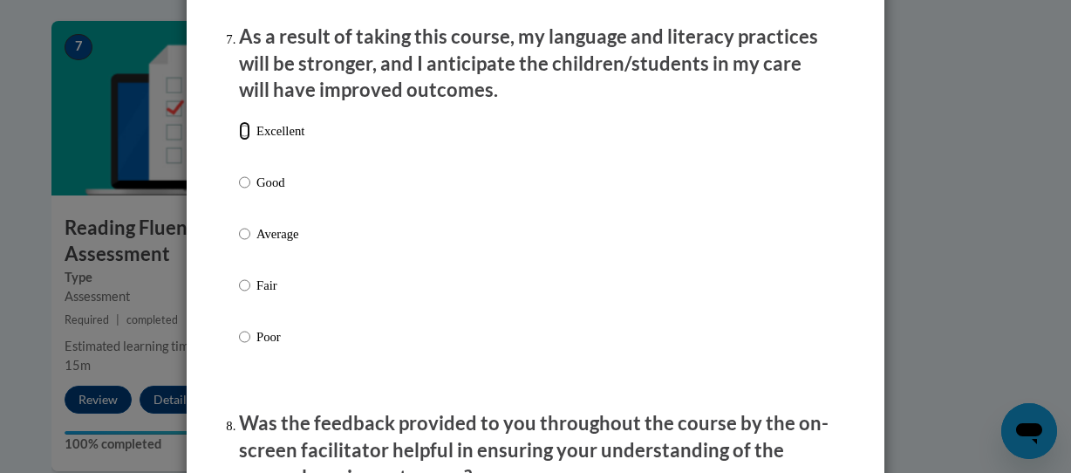
click at [239, 140] on input "Excellent" at bounding box center [244, 130] width 11 height 19
radio input "true"
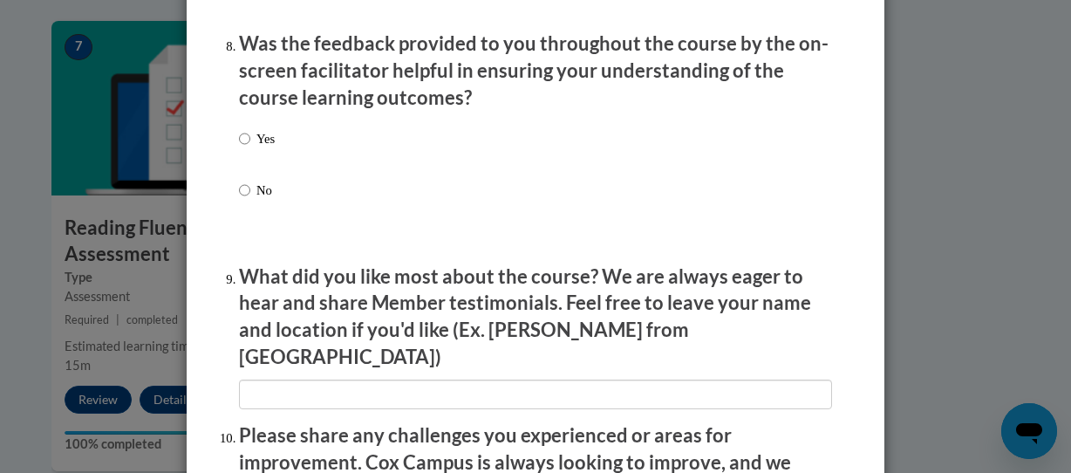
scroll to position [2710, 0]
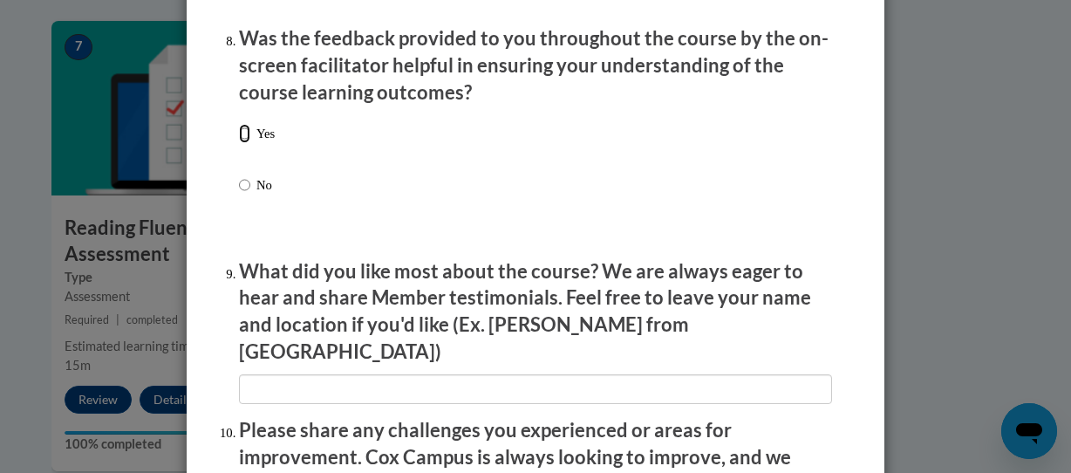
click at [241, 143] on input "Yes" at bounding box center [244, 133] width 11 height 19
radio input "true"
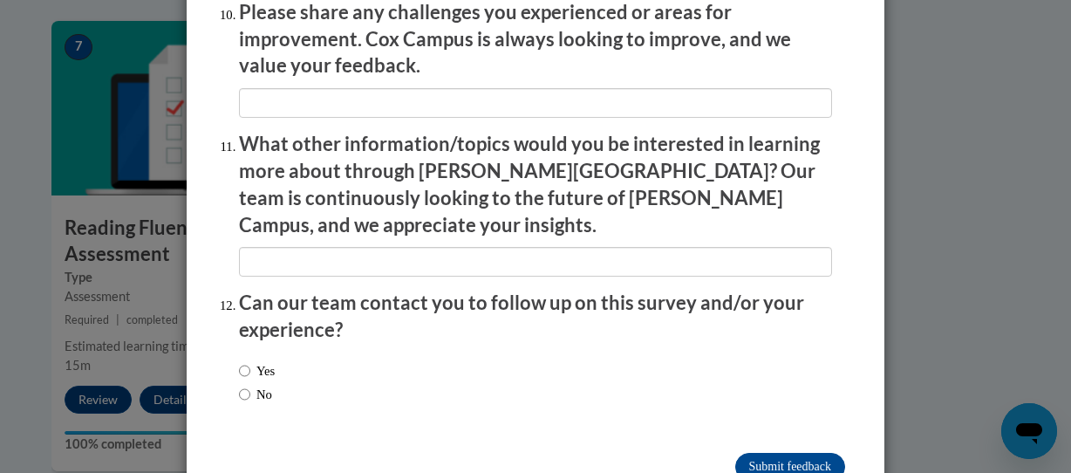
scroll to position [3154, 0]
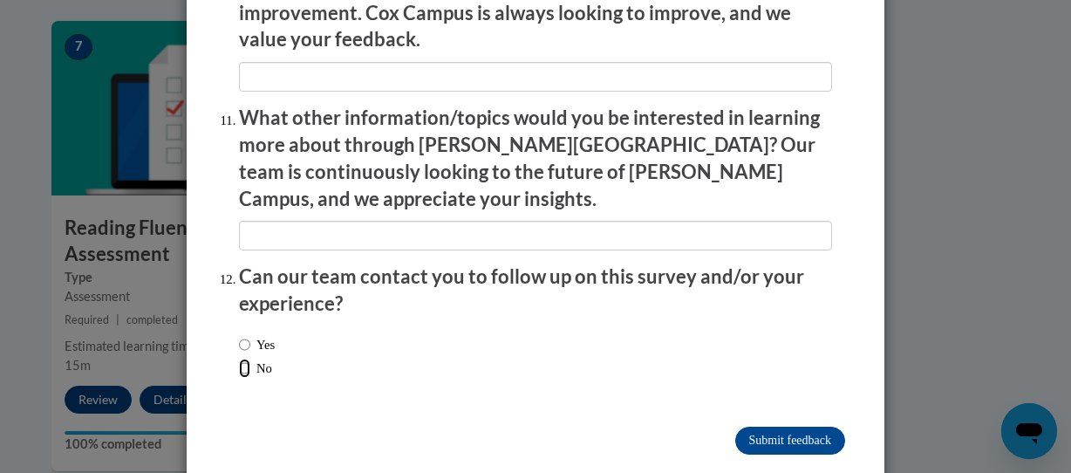
click at [239, 358] on input "No" at bounding box center [244, 367] width 11 height 19
radio input "true"
click at [761, 426] on input "Submit feedback" at bounding box center [790, 440] width 110 height 28
